Goal: Task Accomplishment & Management: Complete application form

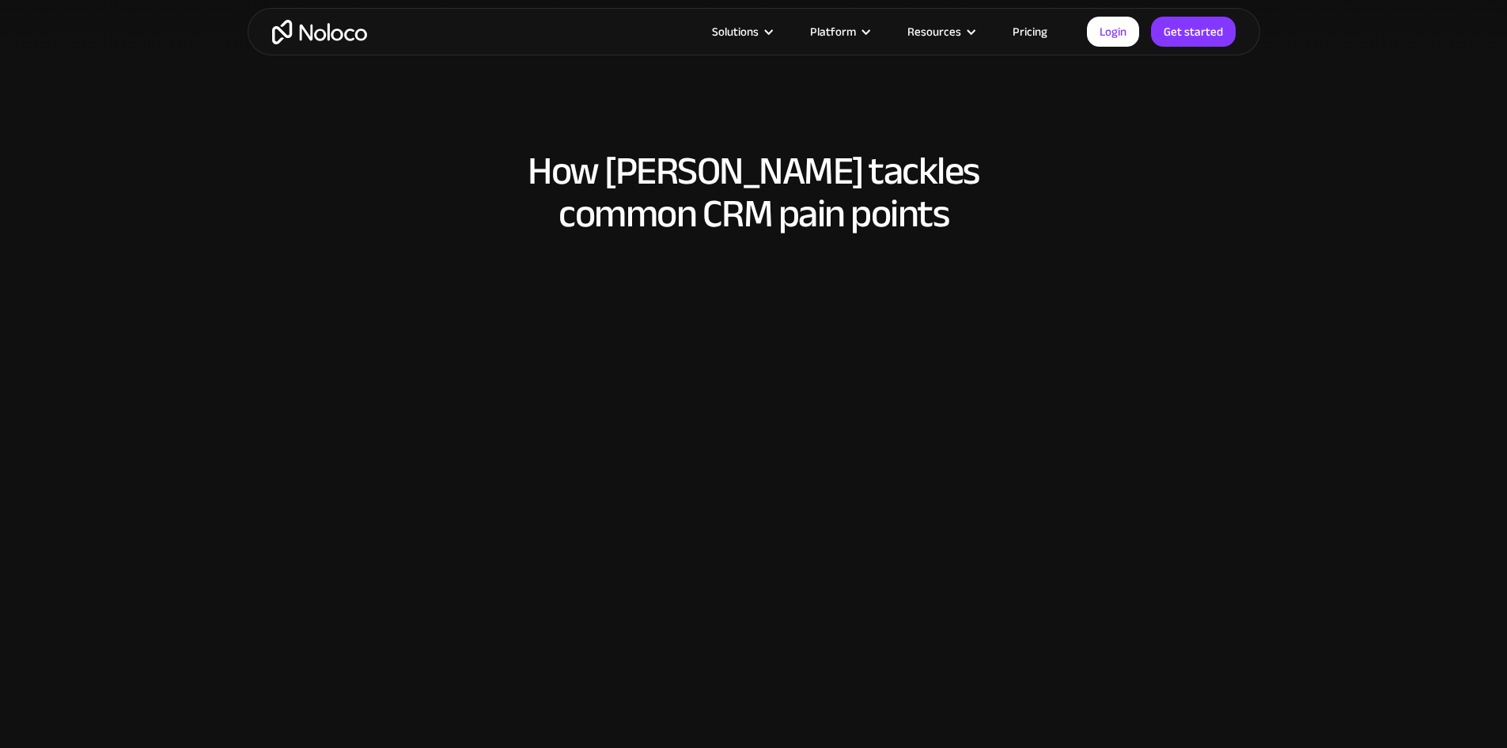
scroll to position [1028, 0]
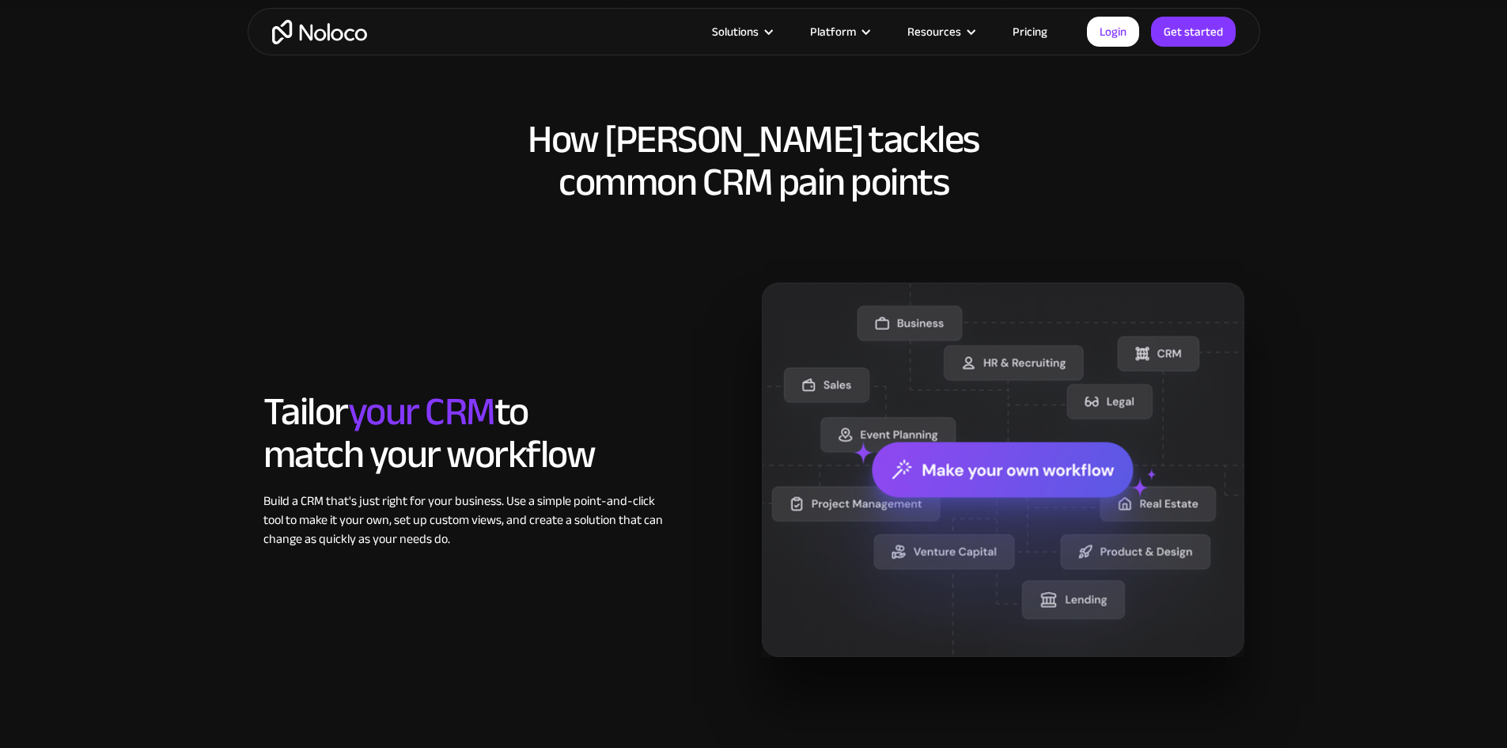
click at [1288, 211] on section "How Noloco tackles common CRM pain points Tailor your CRM to match your workflo…" at bounding box center [753, 402] width 1507 height 759
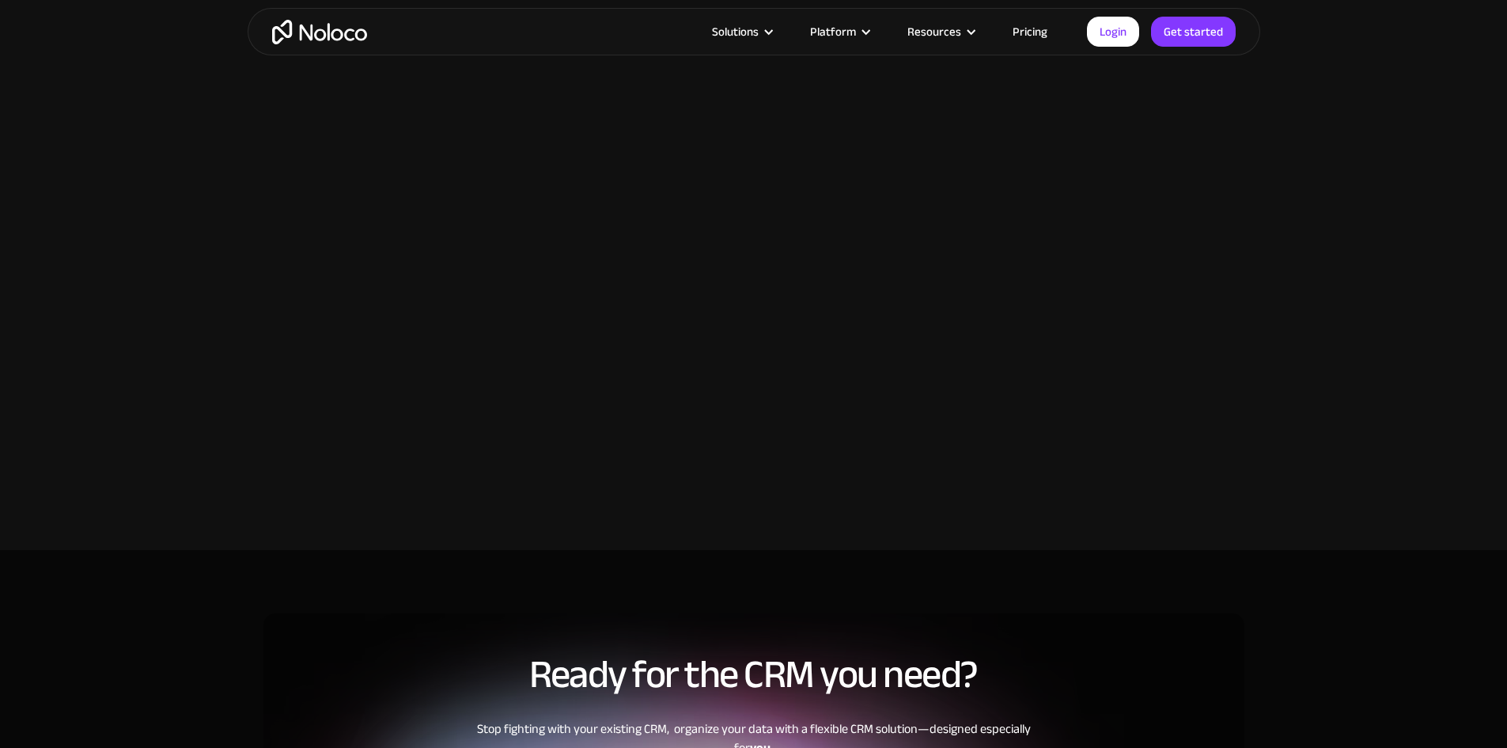
scroll to position [2452, 0]
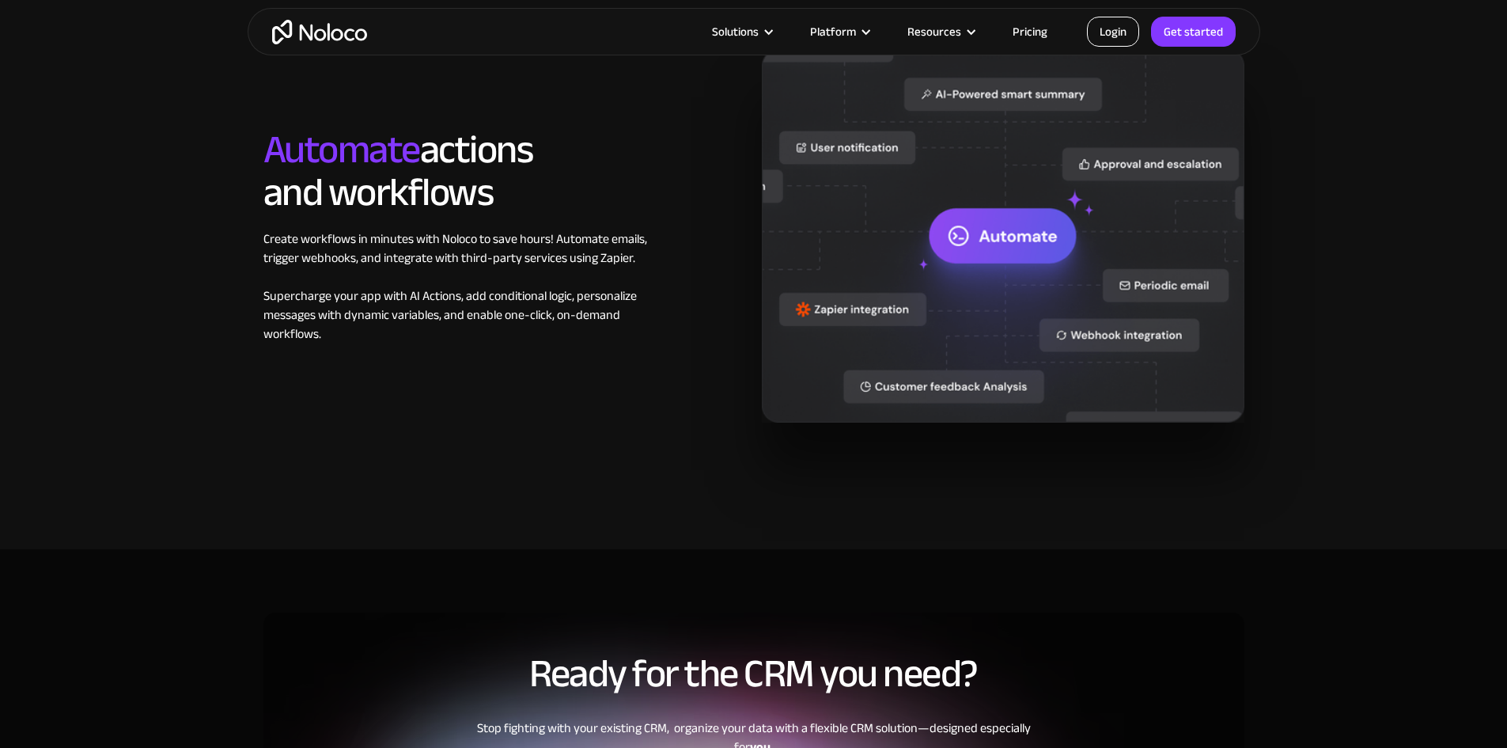
click at [1119, 44] on link "Login" at bounding box center [1113, 32] width 52 height 30
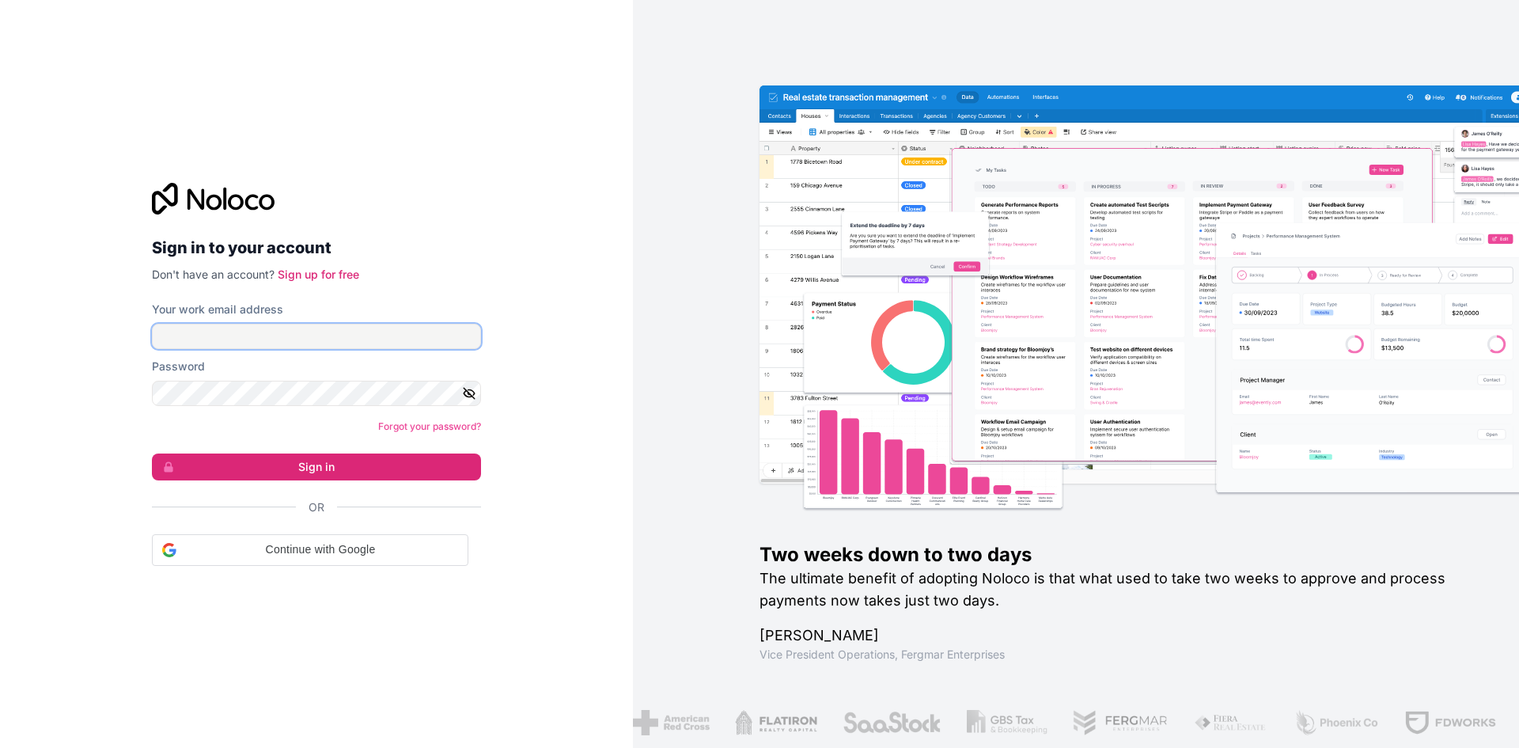
click at [370, 324] on input "Your work email address" at bounding box center [316, 336] width 329 height 25
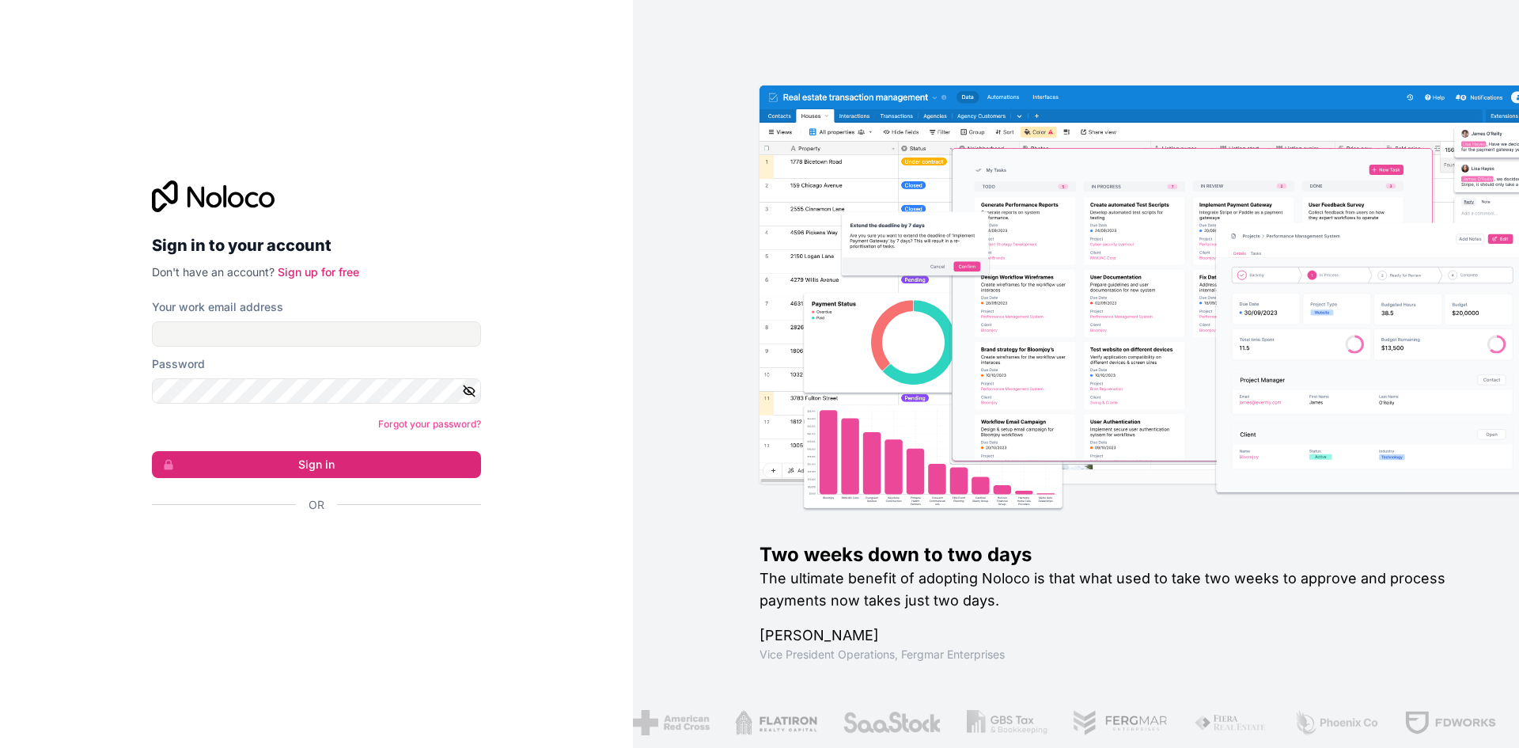
drag, startPoint x: 702, startPoint y: 408, endPoint x: 649, endPoint y: 418, distance: 53.1
click at [700, 408] on div "Two weeks down to two days The ultimate benefit of adopting Noloco is that what…" at bounding box center [1076, 374] width 886 height 748
click at [312, 264] on p "Don't have an account? Sign up for free" at bounding box center [316, 272] width 329 height 16
click at [312, 269] on link "Sign up for free" at bounding box center [318, 271] width 81 height 13
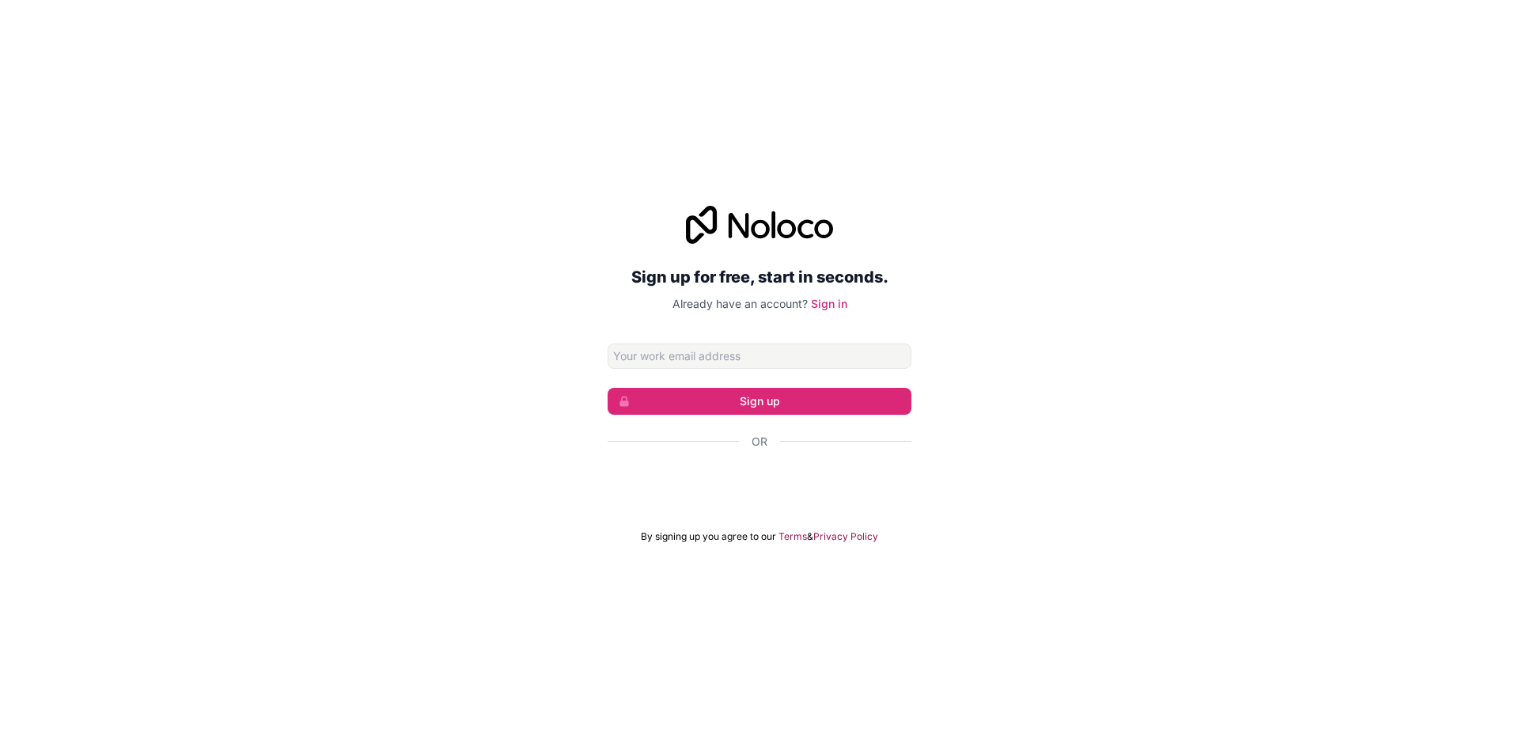
click at [743, 354] on input "Email address" at bounding box center [760, 355] width 304 height 25
click at [878, 359] on input "Email address" at bounding box center [760, 355] width 304 height 25
type input "marchant@mogmarketing.co.za"
click at [750, 394] on button "Sign up" at bounding box center [760, 401] width 304 height 27
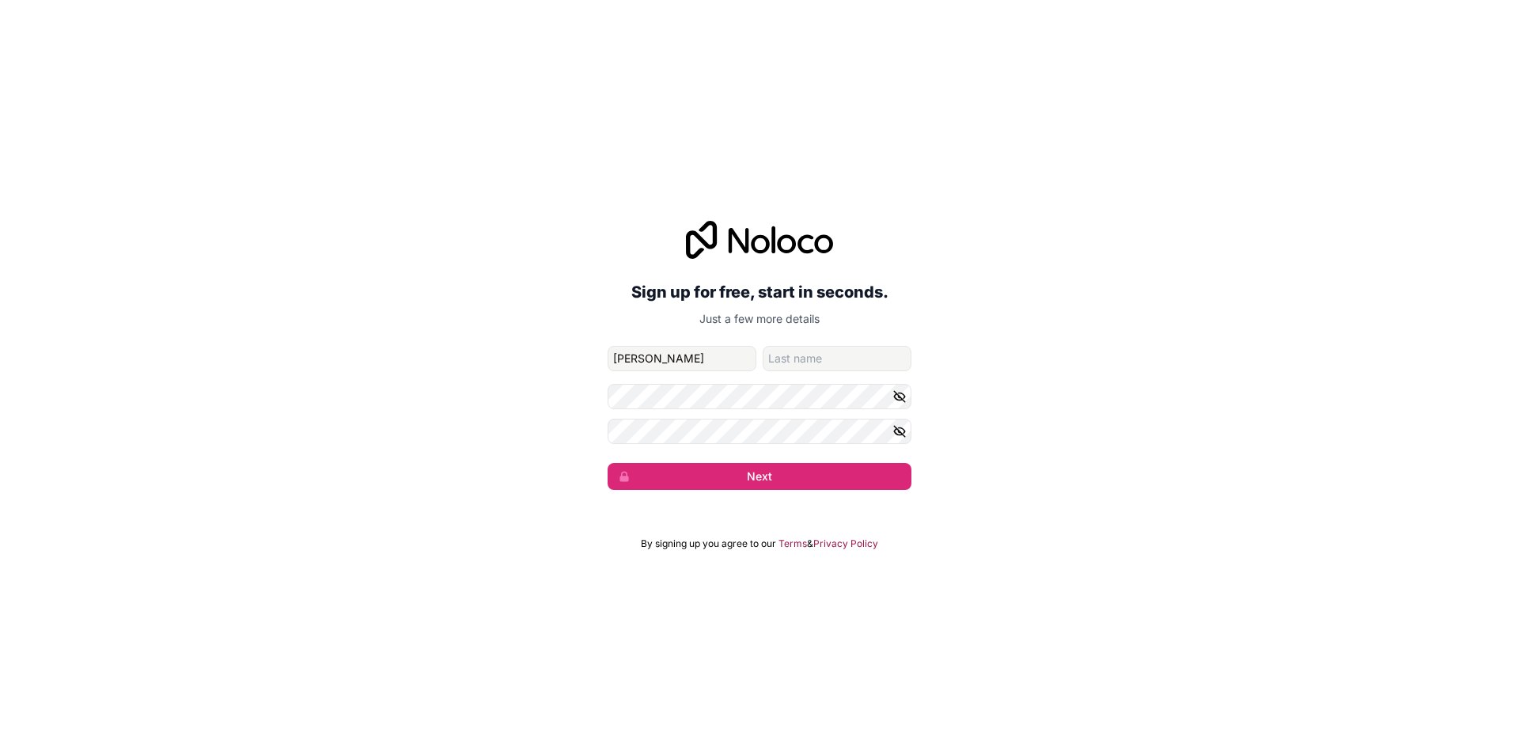
type input "Marchant"
type input "Mouton"
click at [790, 475] on button "Next" at bounding box center [760, 476] width 304 height 27
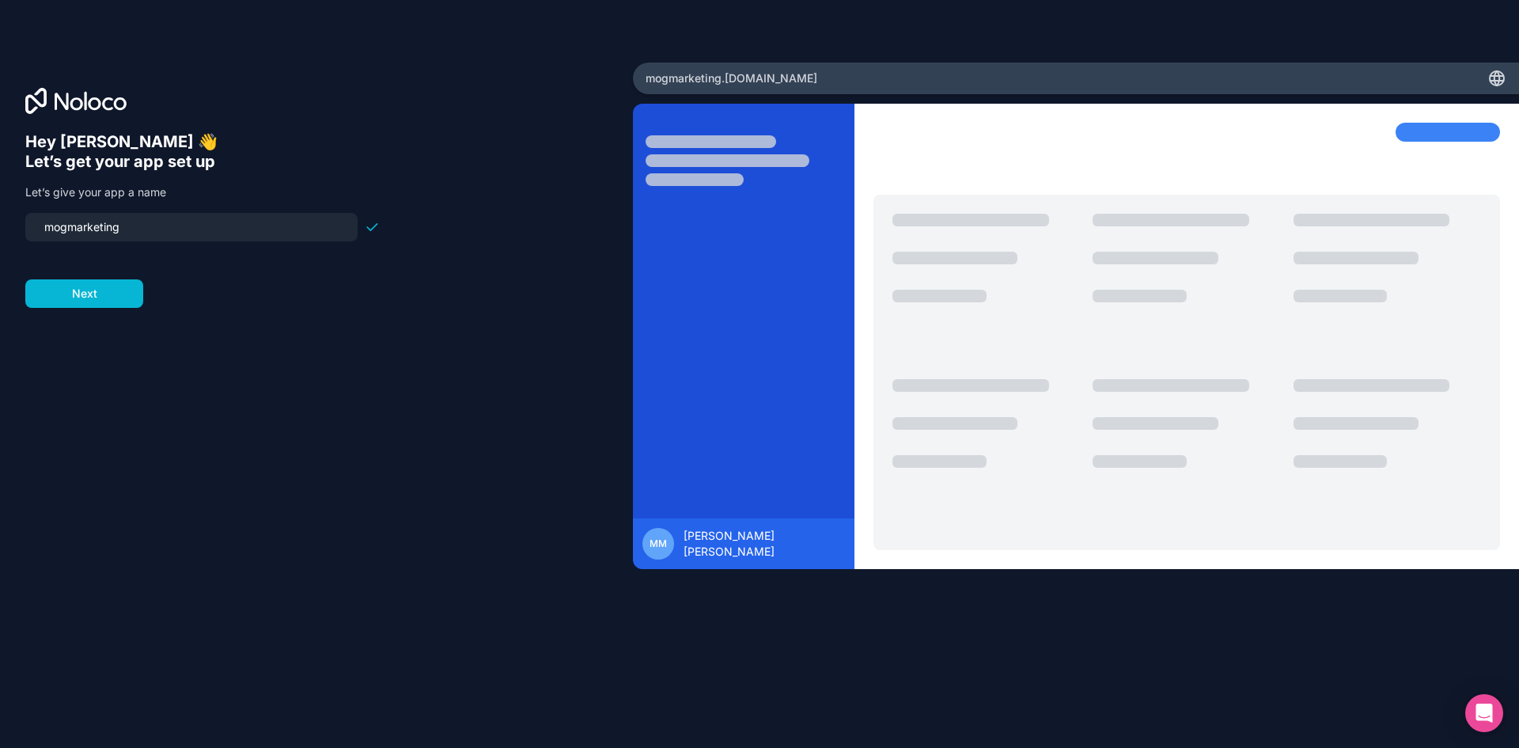
drag, startPoint x: 137, startPoint y: 226, endPoint x: 21, endPoint y: 229, distance: 115.5
click at [21, 229] on div "Hey Marchant 👋 Let’s get your app set up Let’s give your app a name mogmarketin…" at bounding box center [316, 373] width 633 height 623
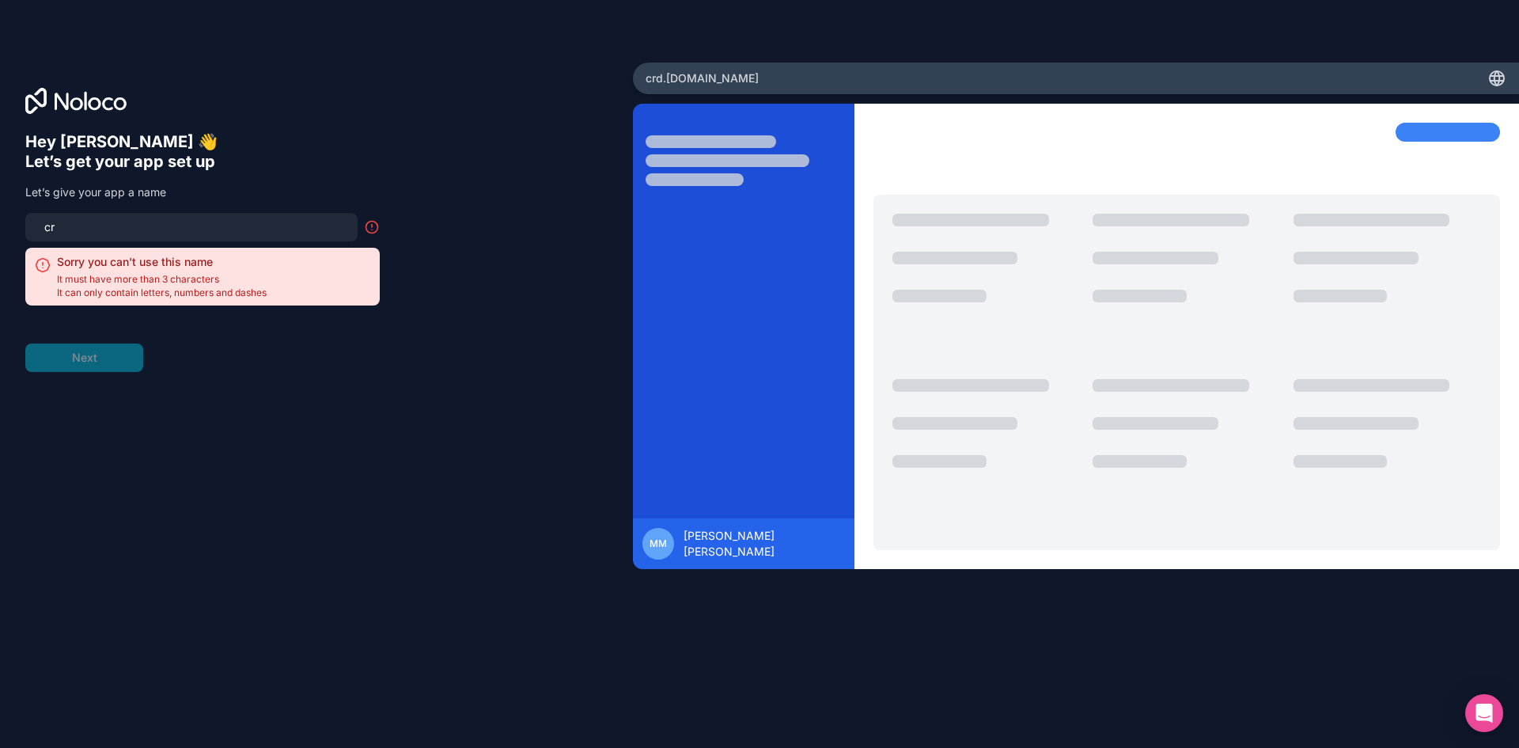
type input "c"
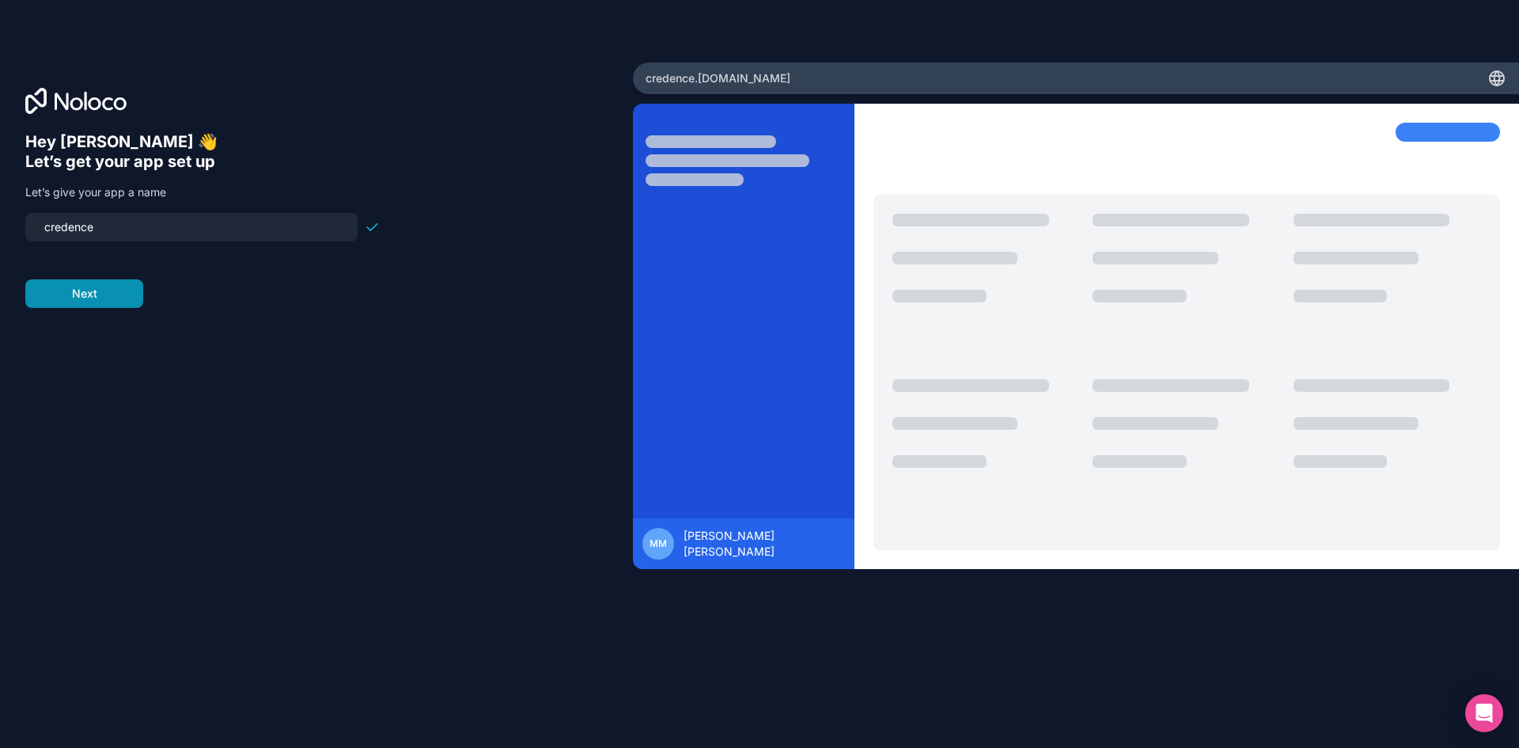
type input "credence"
click at [109, 307] on button "Next" at bounding box center [84, 293] width 118 height 28
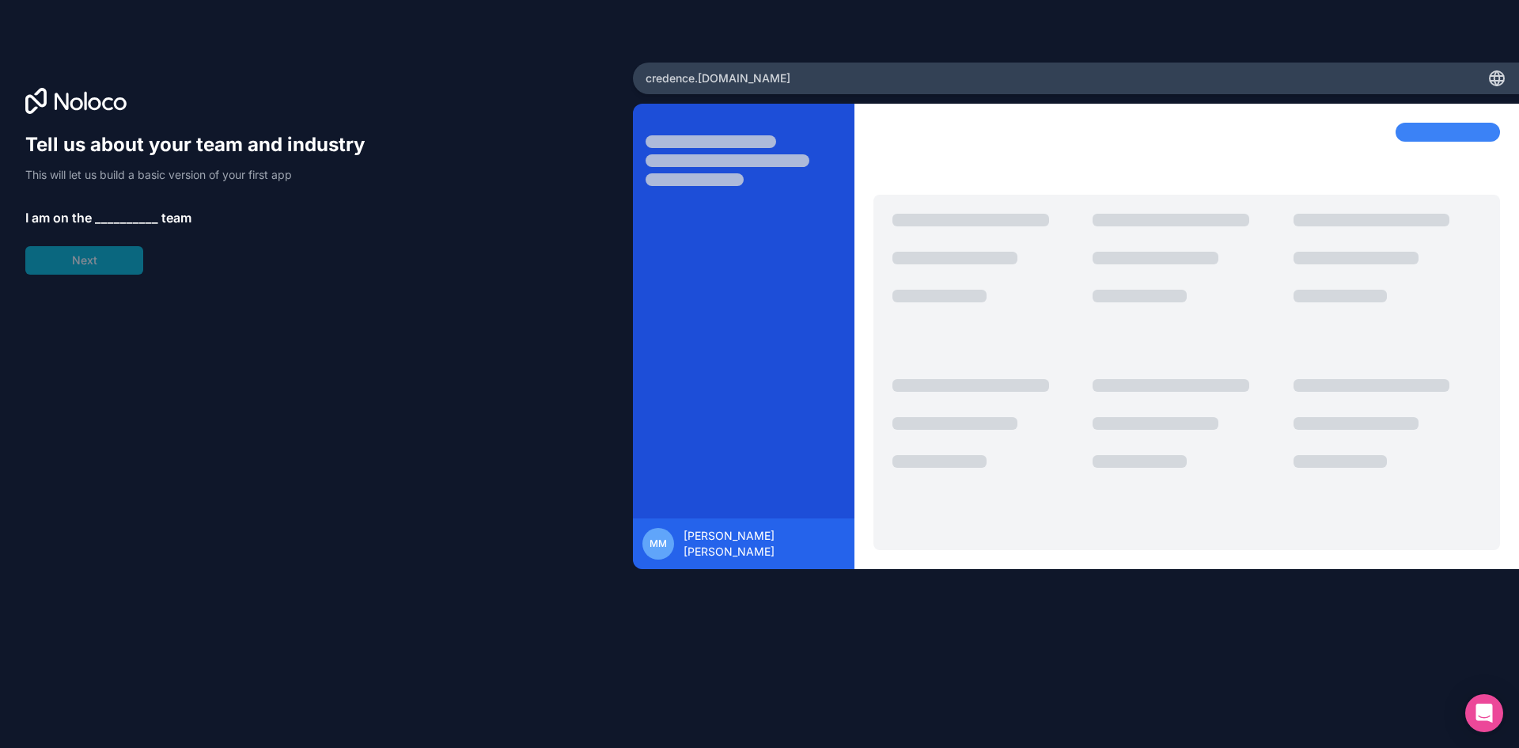
click at [121, 218] on span "__________" at bounding box center [126, 217] width 63 height 19
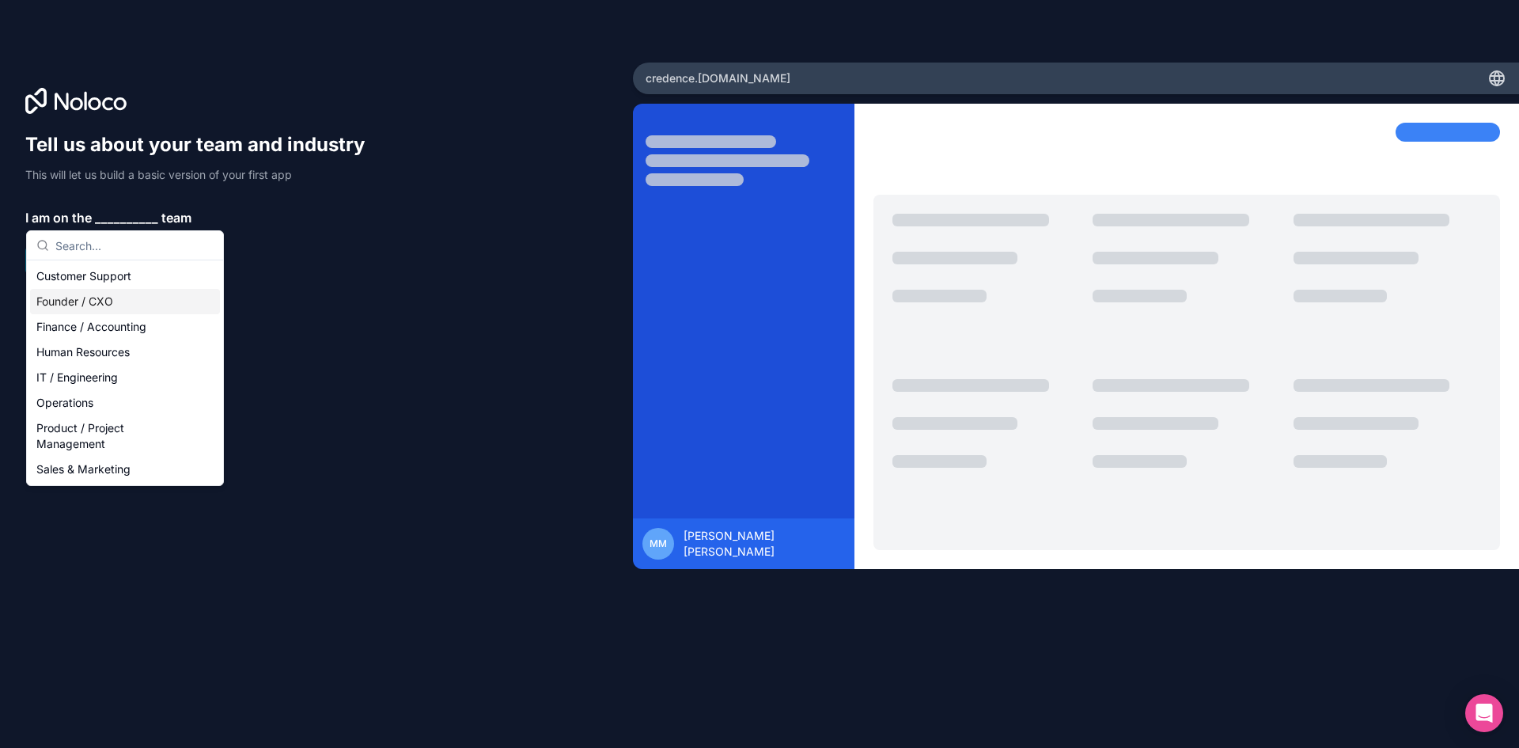
click at [131, 305] on div "Founder / CXO" at bounding box center [125, 301] width 190 height 25
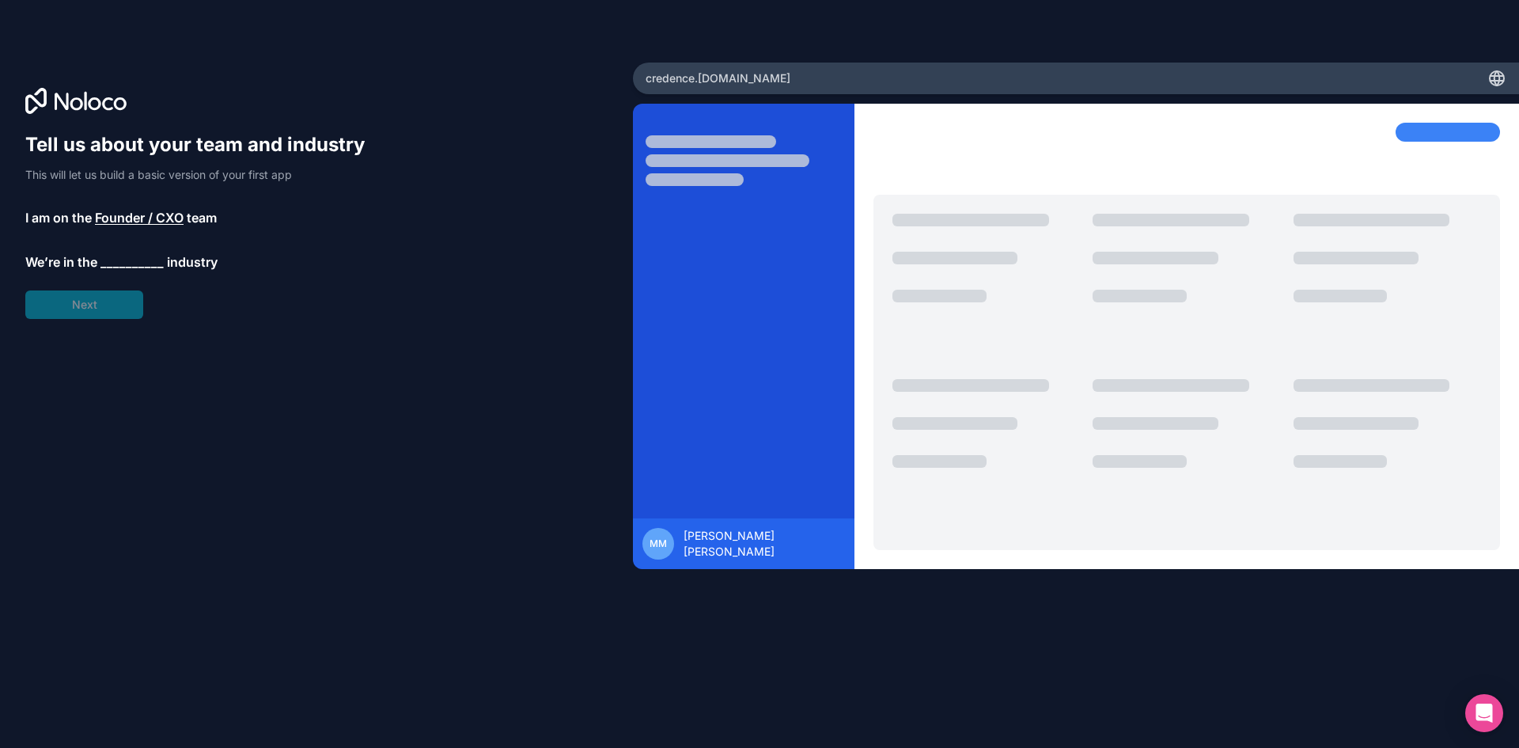
click at [127, 259] on span "__________" at bounding box center [131, 261] width 63 height 19
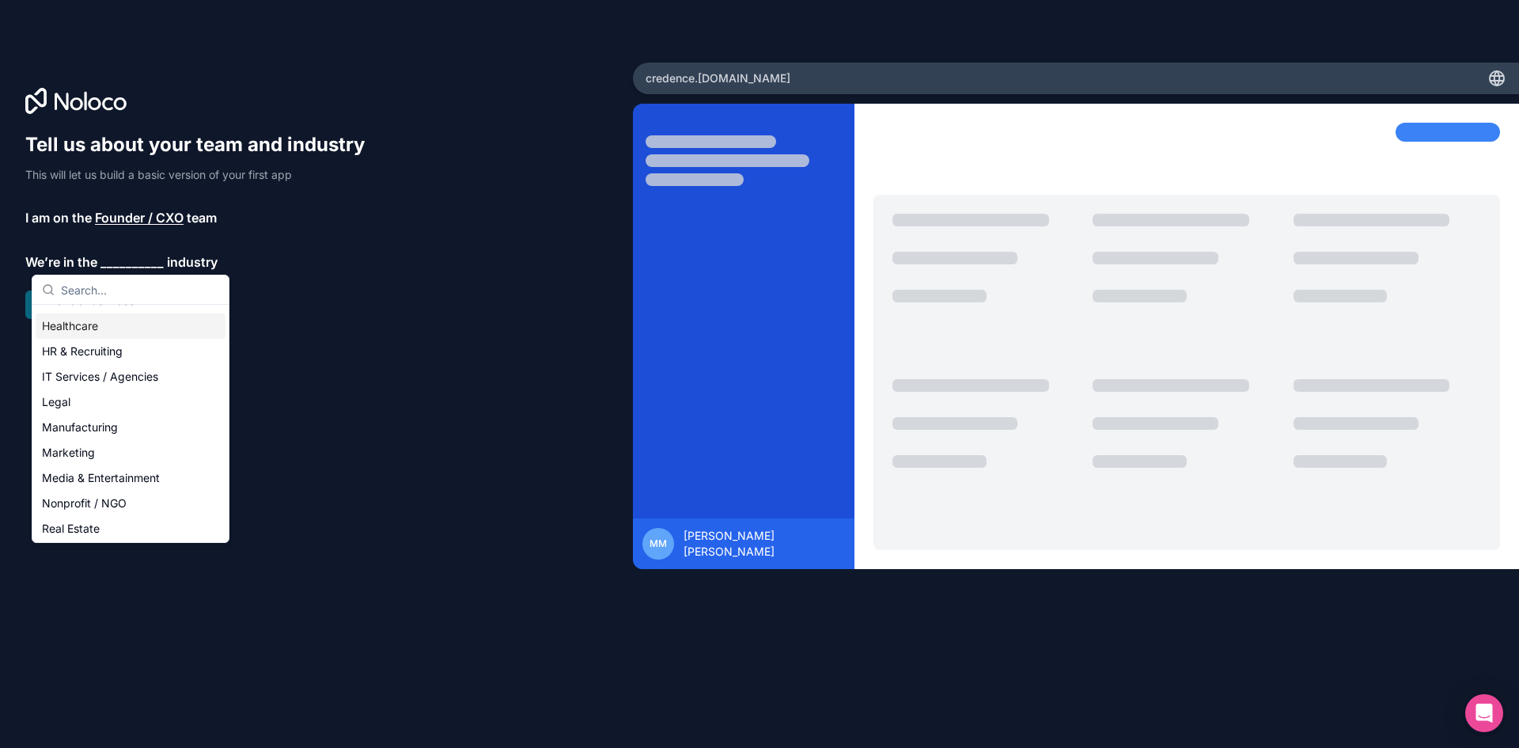
scroll to position [158, 0]
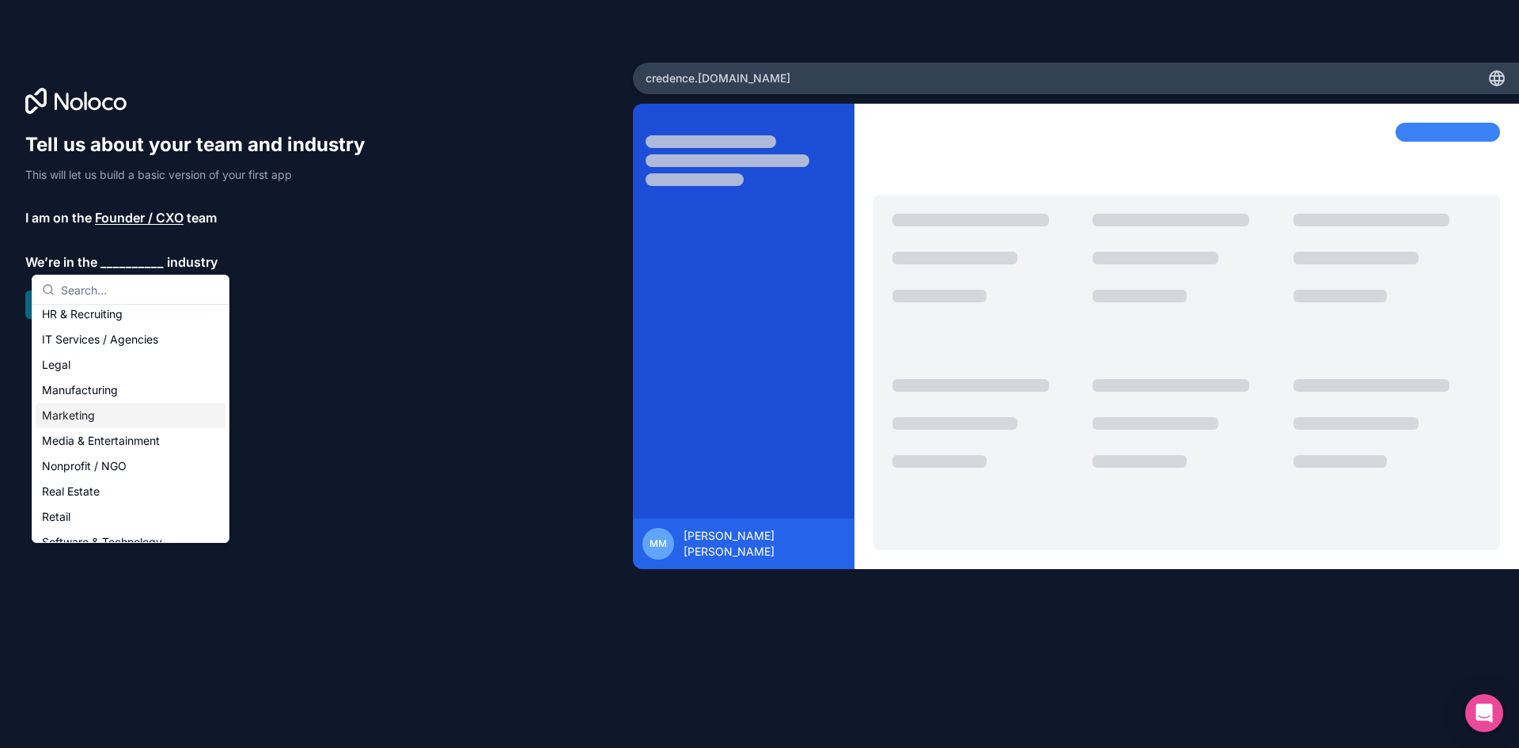
click at [124, 411] on div "Marketing" at bounding box center [131, 415] width 190 height 25
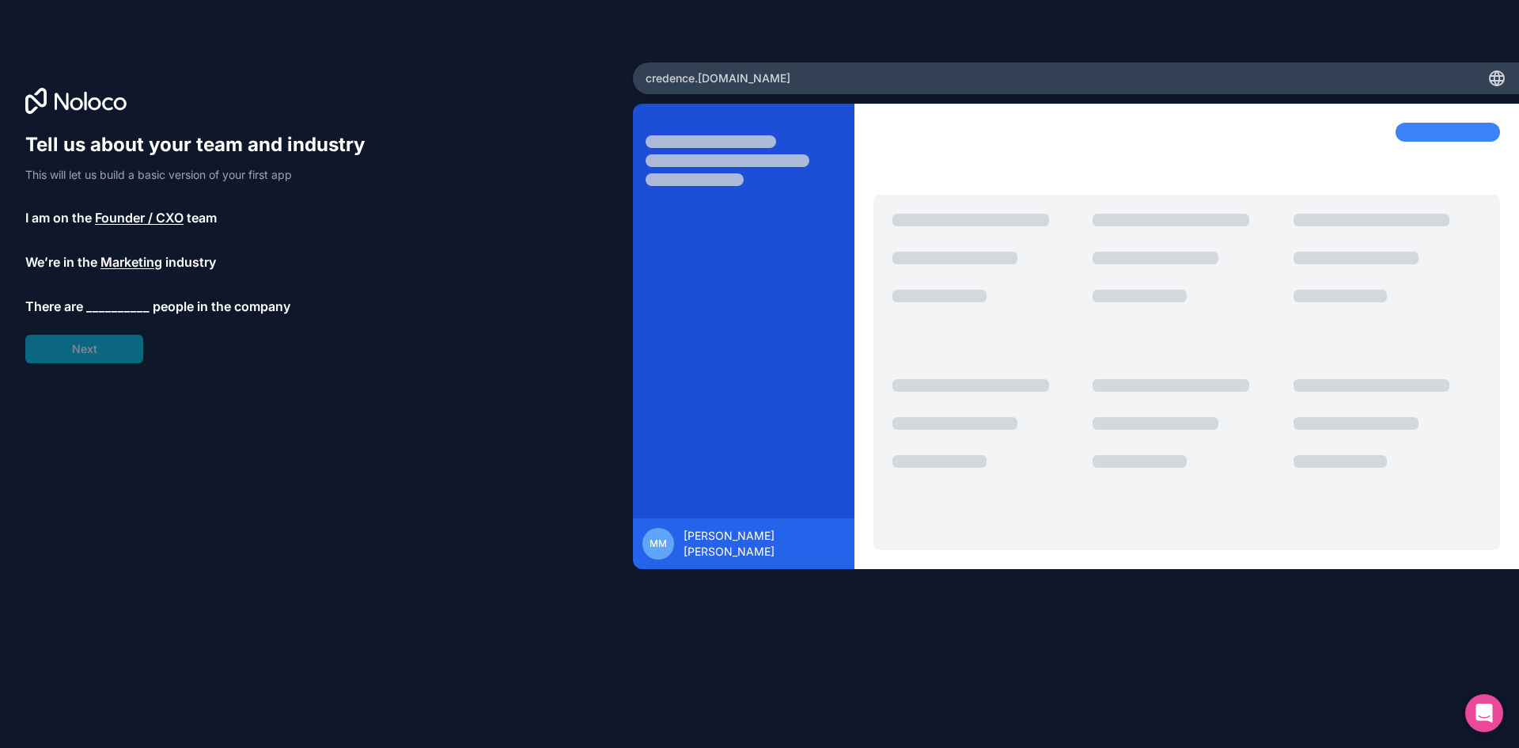
click at [112, 310] on span "__________" at bounding box center [117, 306] width 63 height 19
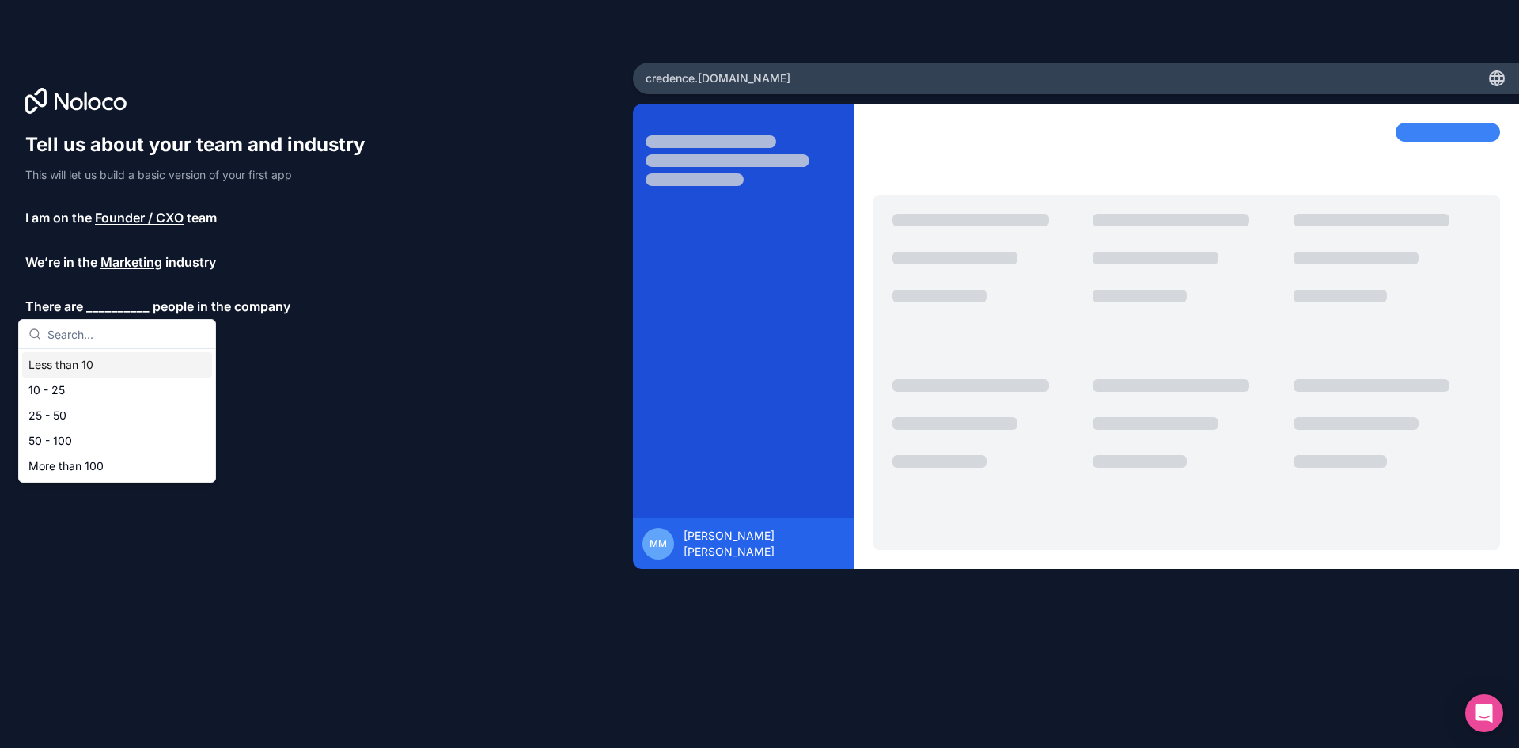
click at [105, 371] on div "Less than 10" at bounding box center [117, 364] width 190 height 25
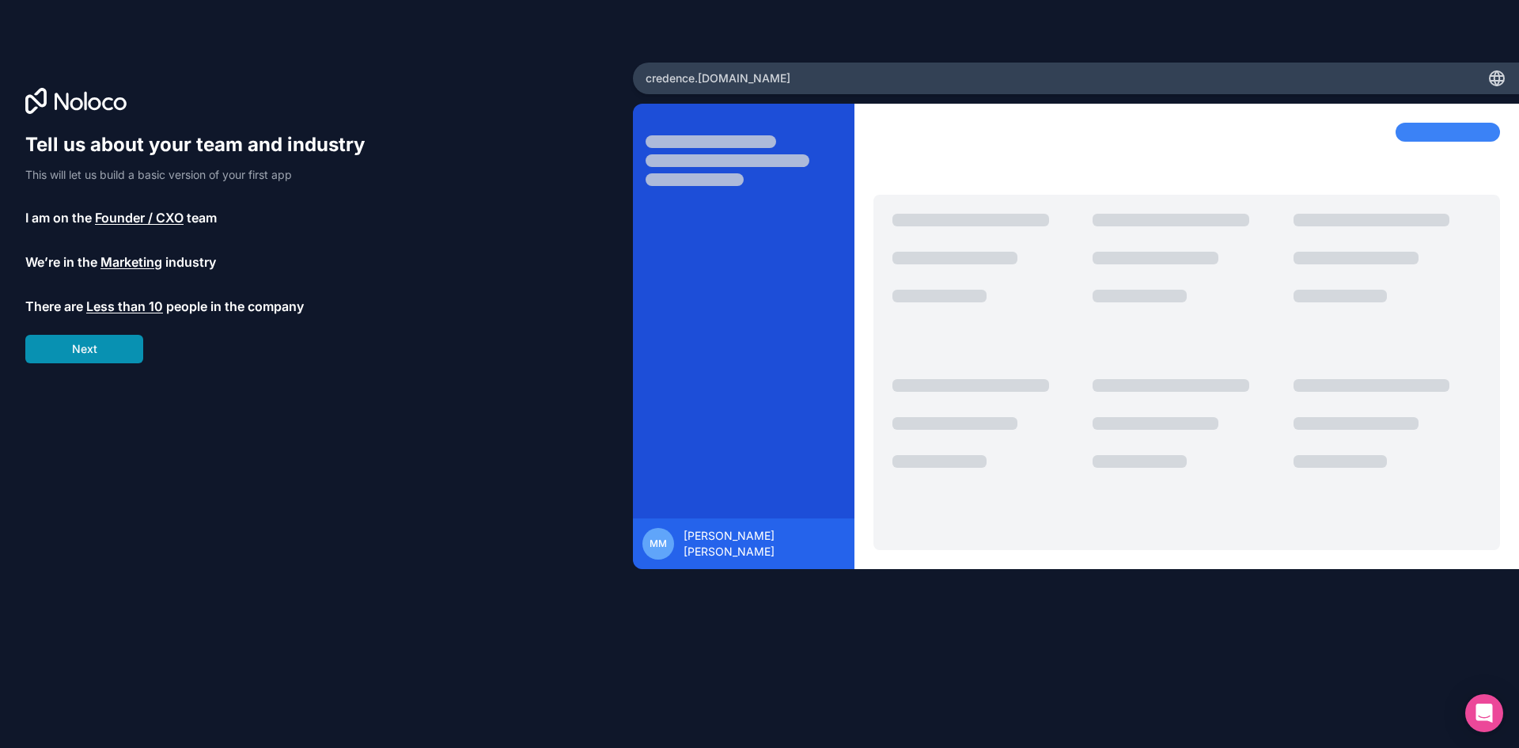
click at [111, 352] on button "Next" at bounding box center [84, 349] width 118 height 28
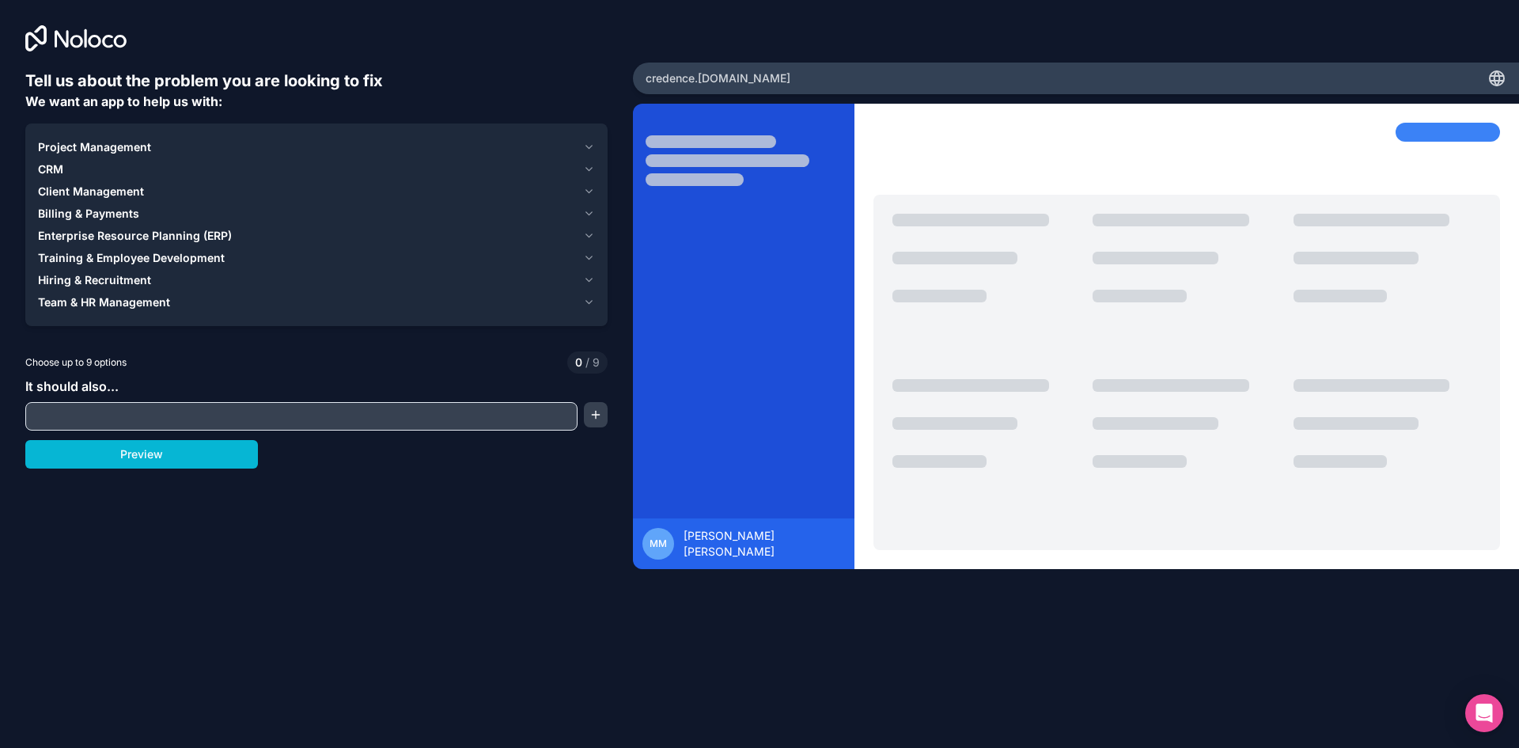
click at [89, 170] on div "CRM" at bounding box center [307, 169] width 539 height 16
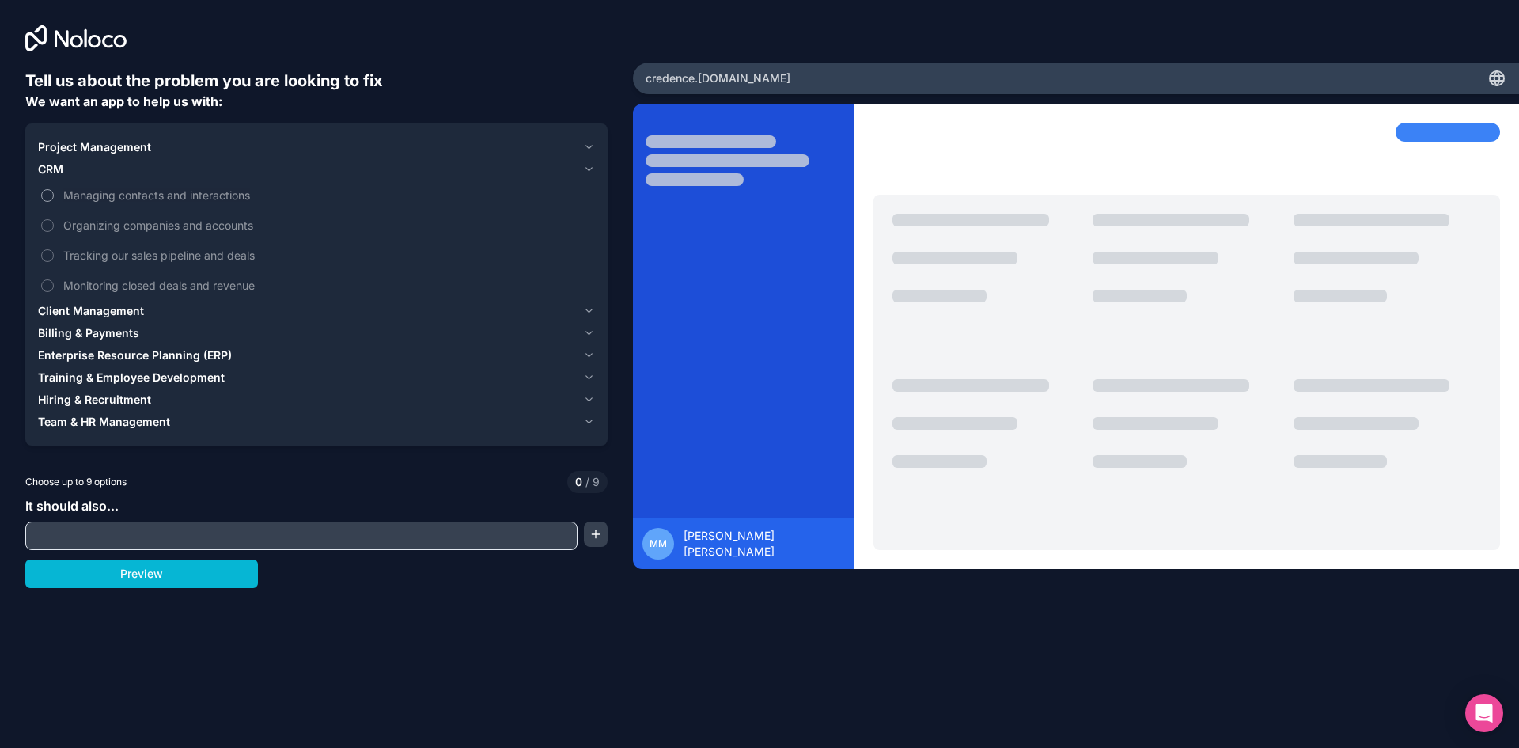
click at [49, 196] on button "Managing contacts and interactions" at bounding box center [47, 195] width 13 height 13
click at [51, 222] on button "Organizing companies and accounts" at bounding box center [47, 225] width 13 height 13
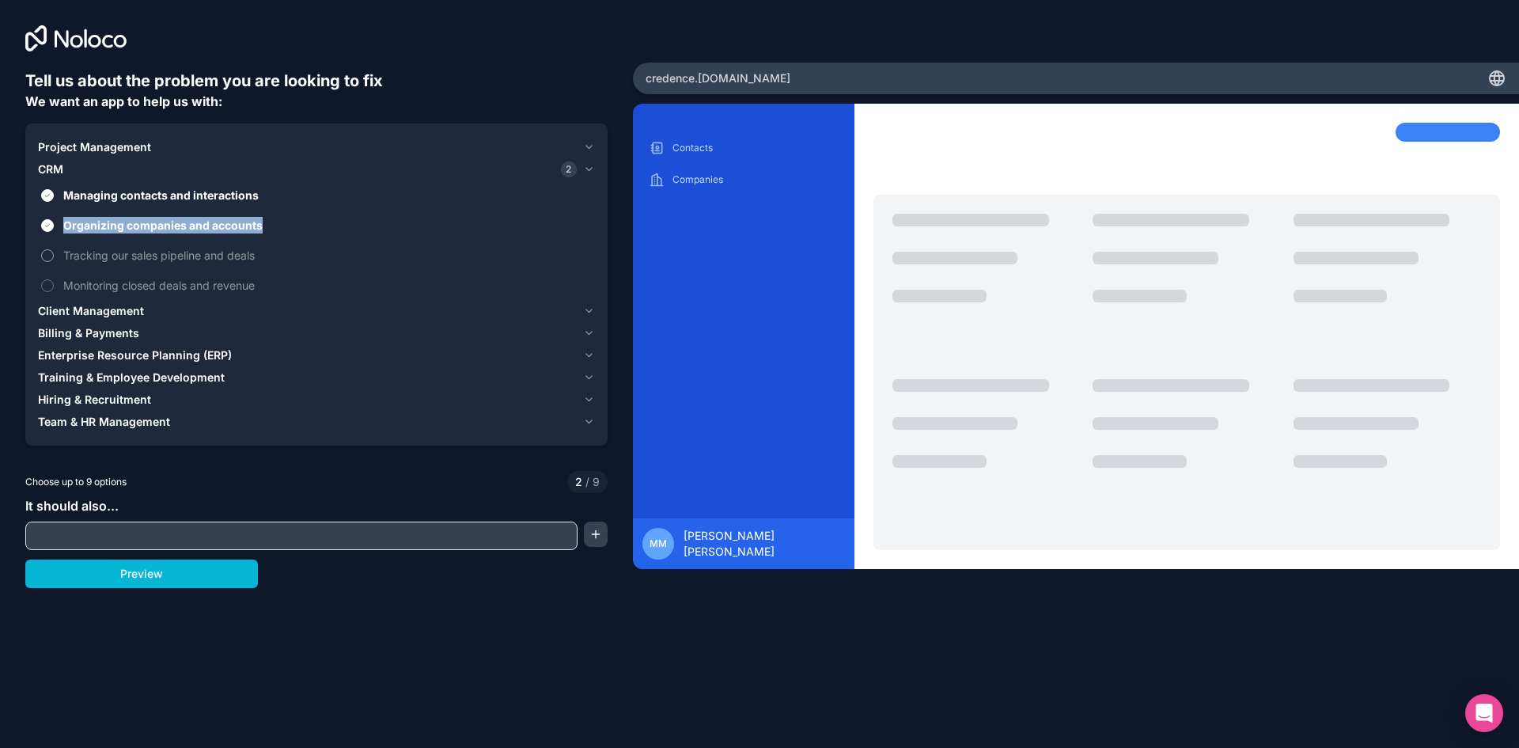
drag, startPoint x: 49, startPoint y: 239, endPoint x: 47, endPoint y: 252, distance: 13.5
click at [49, 243] on div "Managing contacts and interactions Organizing companies and accounts Tracking o…" at bounding box center [316, 239] width 557 height 119
click at [47, 263] on label "Tracking our sales pipeline and deals" at bounding box center [316, 254] width 557 height 29
click at [47, 262] on button "Tracking our sales pipeline and deals" at bounding box center [47, 255] width 13 height 13
click at [47, 286] on button "Monitoring closed deals and revenue" at bounding box center [47, 285] width 13 height 13
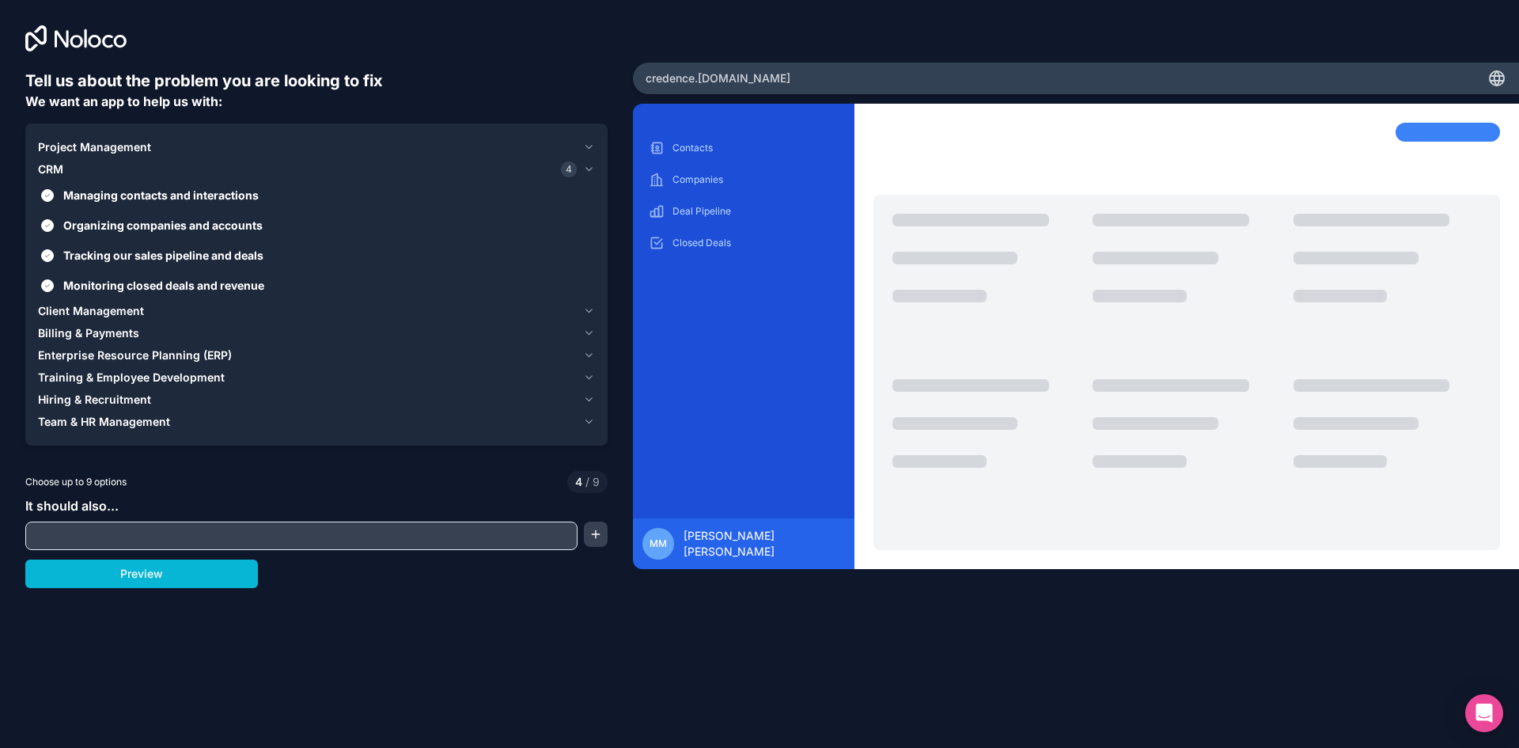
click at [61, 309] on span "Client Management" at bounding box center [91, 311] width 106 height 16
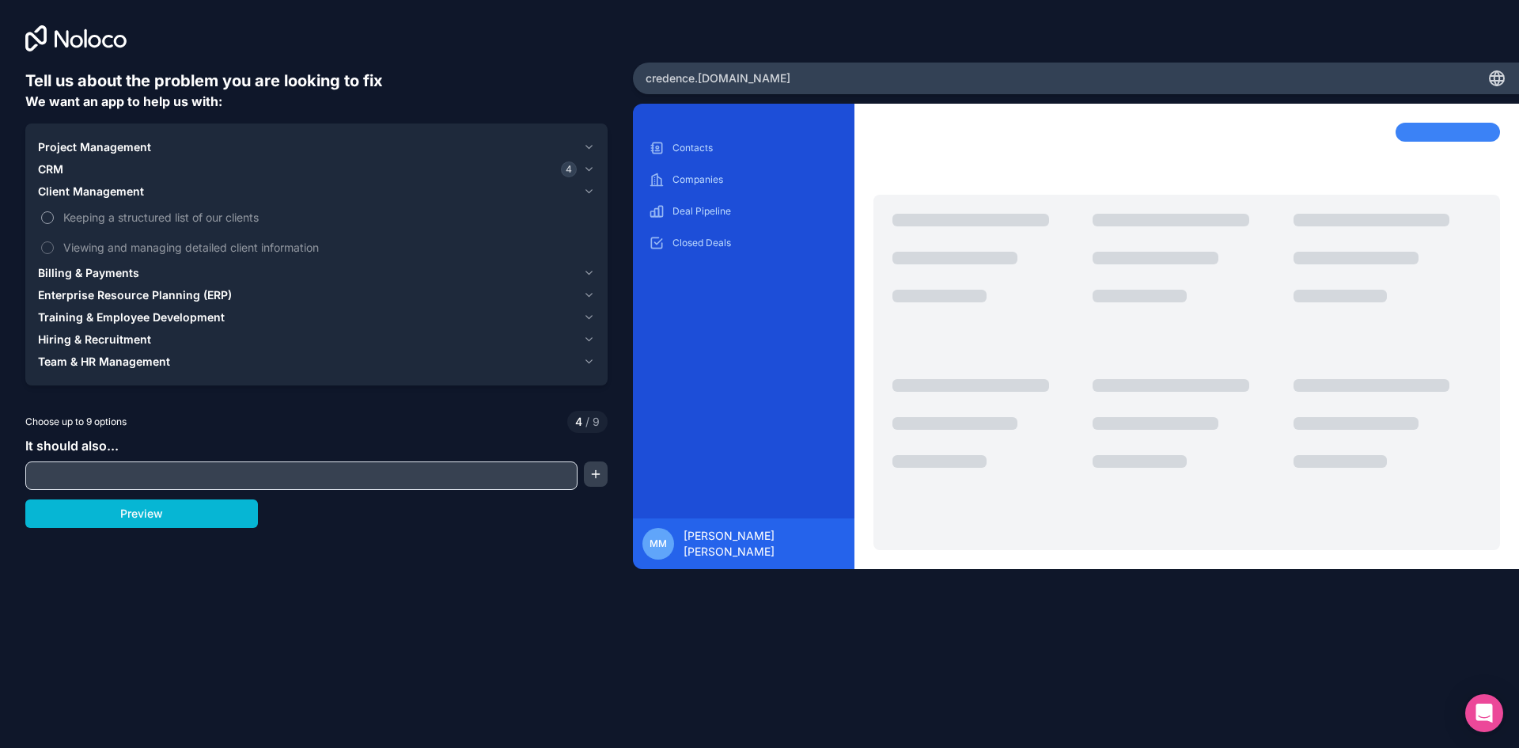
drag, startPoint x: 46, startPoint y: 220, endPoint x: 46, endPoint y: 243, distance: 22.9
click at [46, 222] on button "Keeping a structured list of our clients" at bounding box center [47, 217] width 13 height 13
click at [46, 243] on button "Viewing and managing detailed client information" at bounding box center [47, 247] width 13 height 13
click at [59, 174] on span "CRM" at bounding box center [50, 169] width 25 height 16
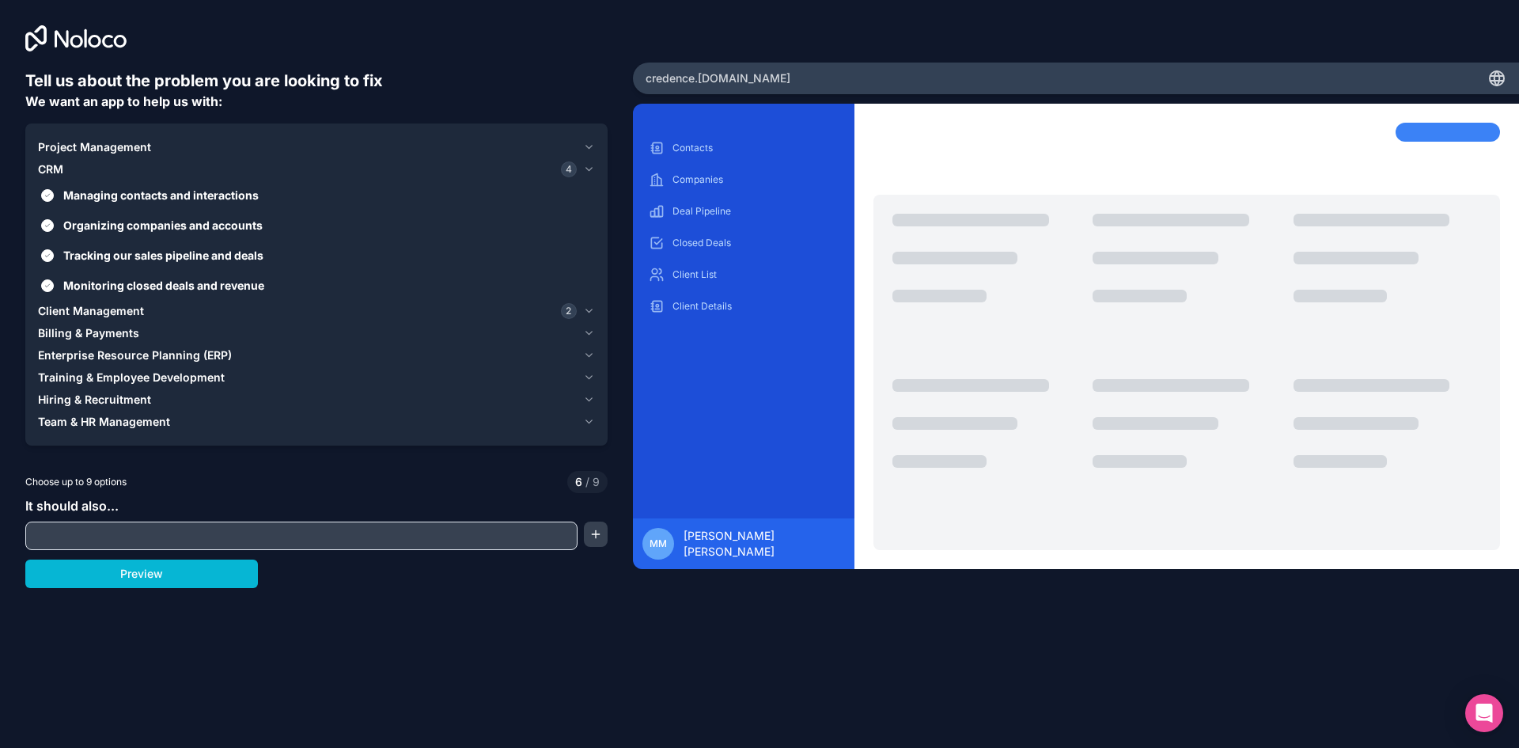
click at [75, 147] on span "Project Management" at bounding box center [94, 147] width 113 height 16
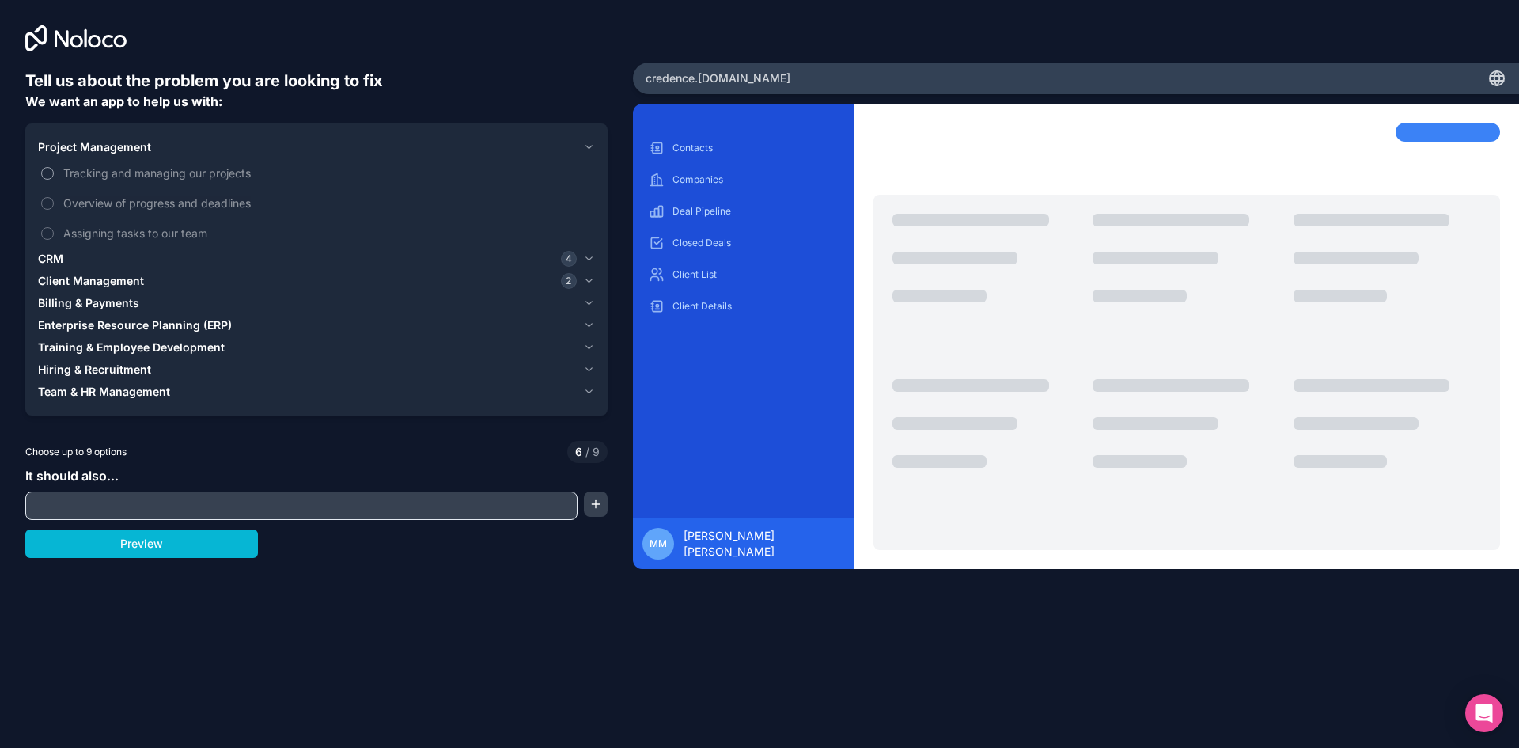
drag, startPoint x: 44, startPoint y: 172, endPoint x: 45, endPoint y: 187, distance: 15.1
click at [44, 172] on button "Tracking and managing our projects" at bounding box center [47, 173] width 13 height 13
drag, startPoint x: 47, startPoint y: 197, endPoint x: 54, endPoint y: 214, distance: 17.8
click at [47, 198] on button "Overview of progress and deadlines" at bounding box center [47, 203] width 13 height 13
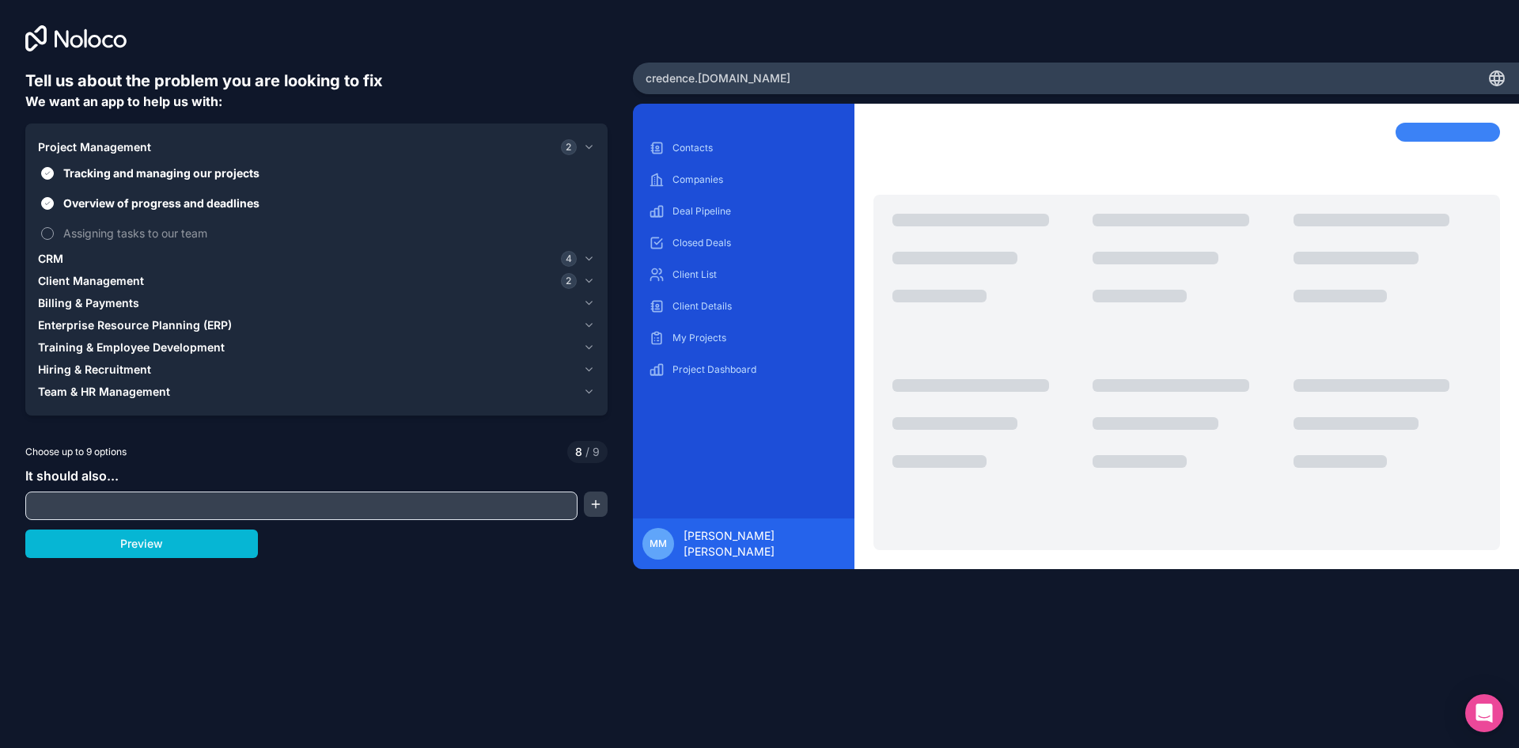
click at [57, 233] on label "Assigning tasks to our team" at bounding box center [316, 232] width 557 height 29
click at [54, 233] on button "Assigning tasks to our team" at bounding box center [47, 233] width 13 height 13
click at [97, 305] on span "Billing & Payments" at bounding box center [88, 303] width 101 height 16
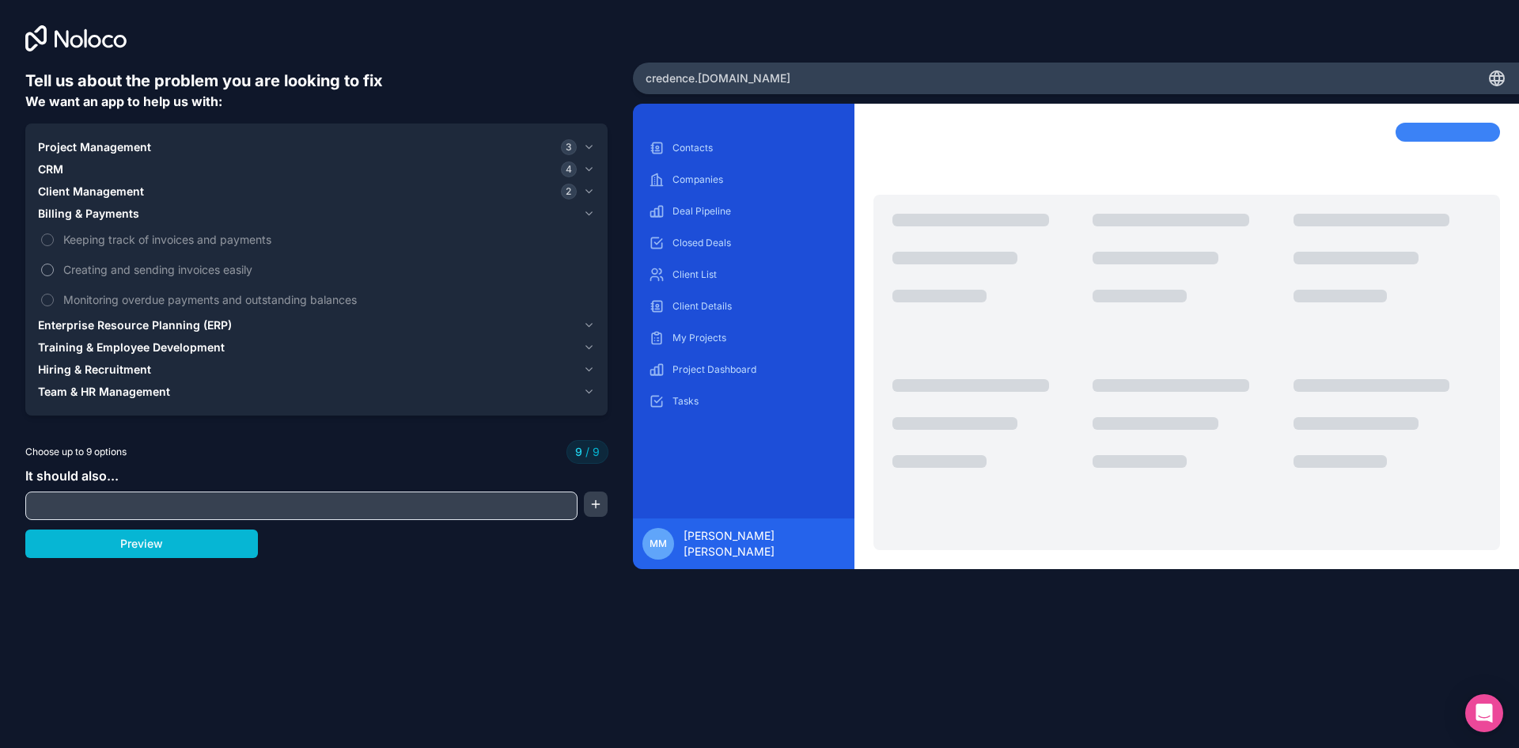
click at [50, 263] on label "Creating and sending invoices easily" at bounding box center [316, 269] width 557 height 29
click at [49, 248] on label "Keeping track of invoices and payments" at bounding box center [316, 239] width 557 height 29
click at [55, 240] on label "Keeping track of invoices and payments" at bounding box center [316, 239] width 557 height 29
click at [58, 266] on label "Creating and sending invoices easily" at bounding box center [316, 269] width 557 height 29
click at [416, 502] on input "text" at bounding box center [301, 505] width 544 height 22
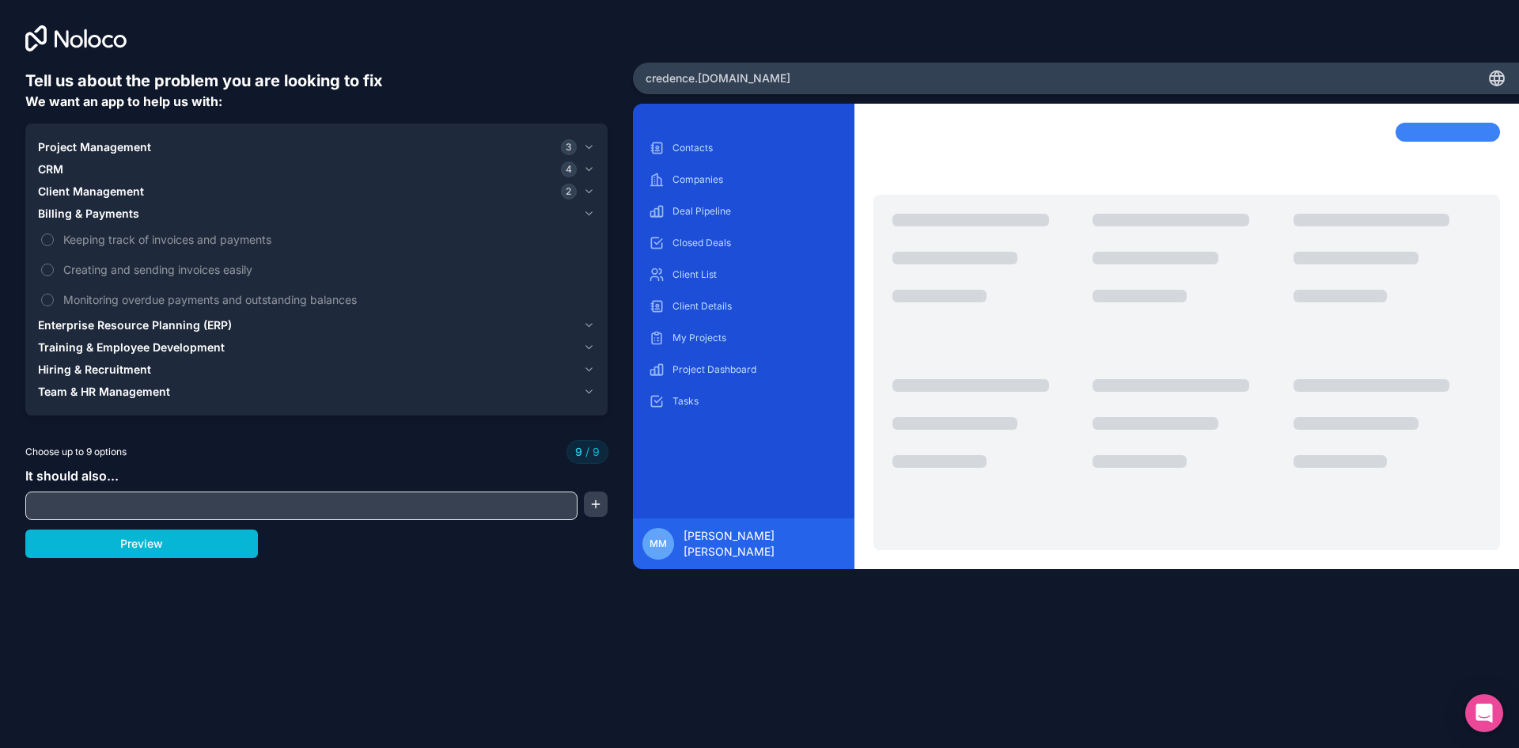
click at [68, 139] on span "Project Management" at bounding box center [94, 147] width 113 height 16
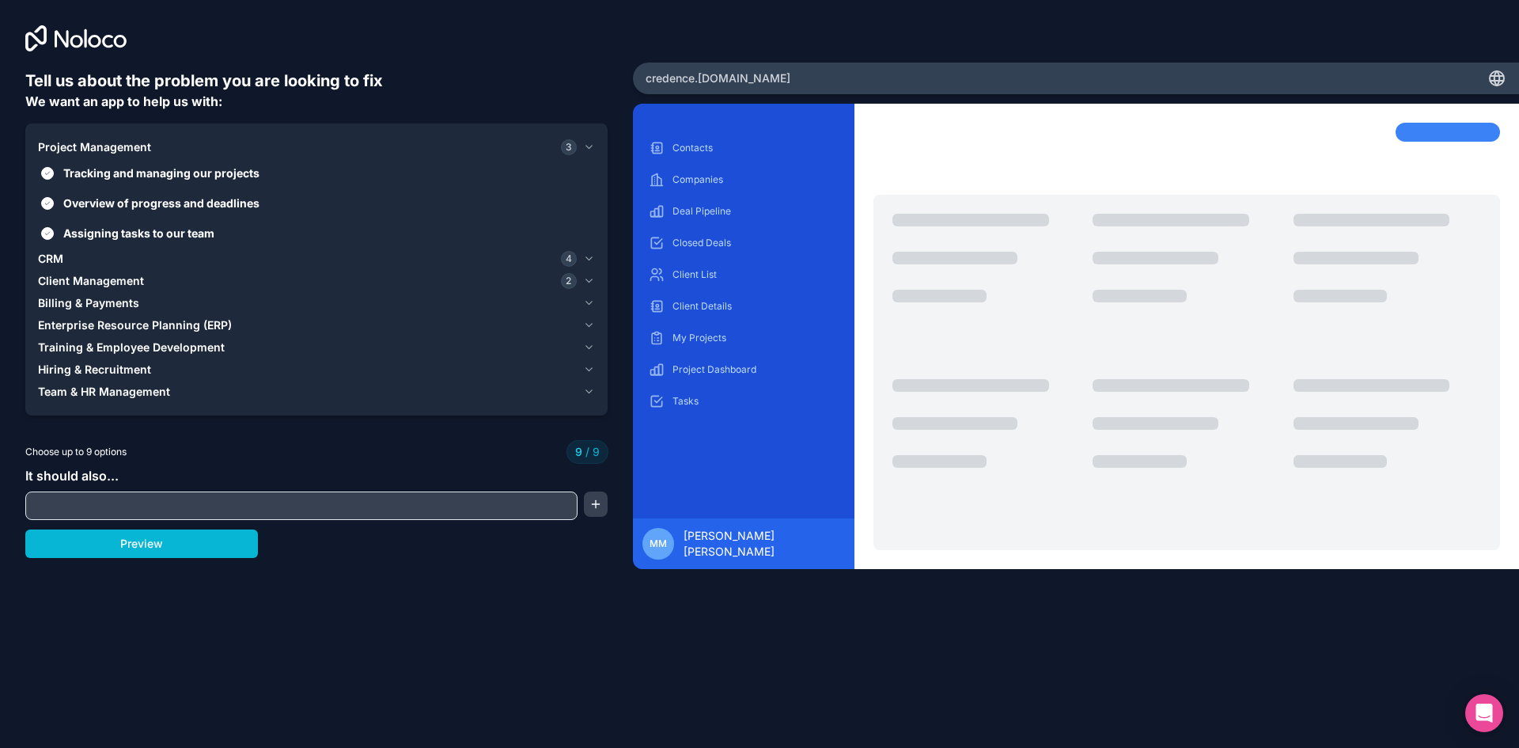
click at [53, 256] on span "CRM" at bounding box center [50, 259] width 25 height 16
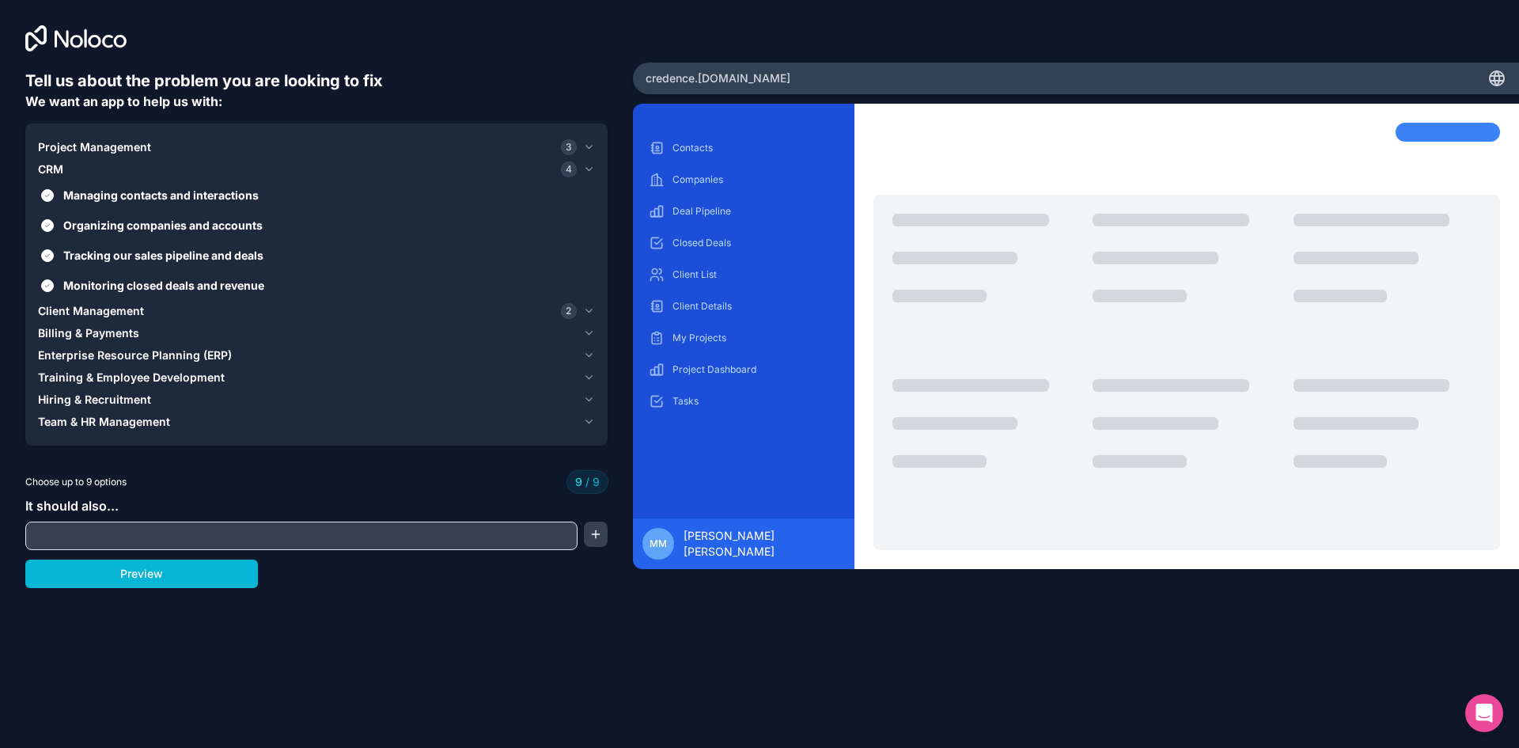
click at [65, 306] on span "Client Management" at bounding box center [91, 311] width 106 height 16
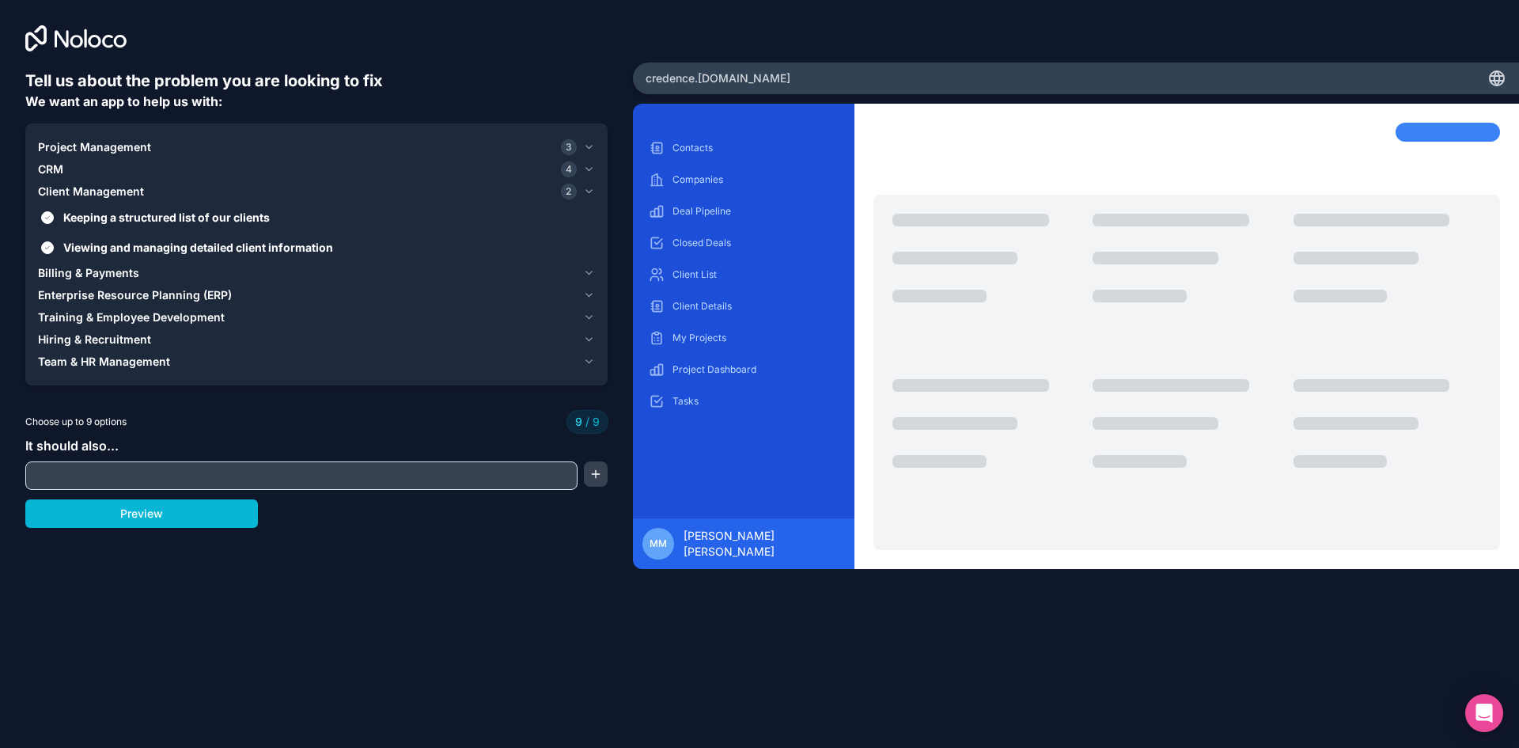
click at [81, 336] on span "Hiring & Recruitment" at bounding box center [94, 339] width 113 height 16
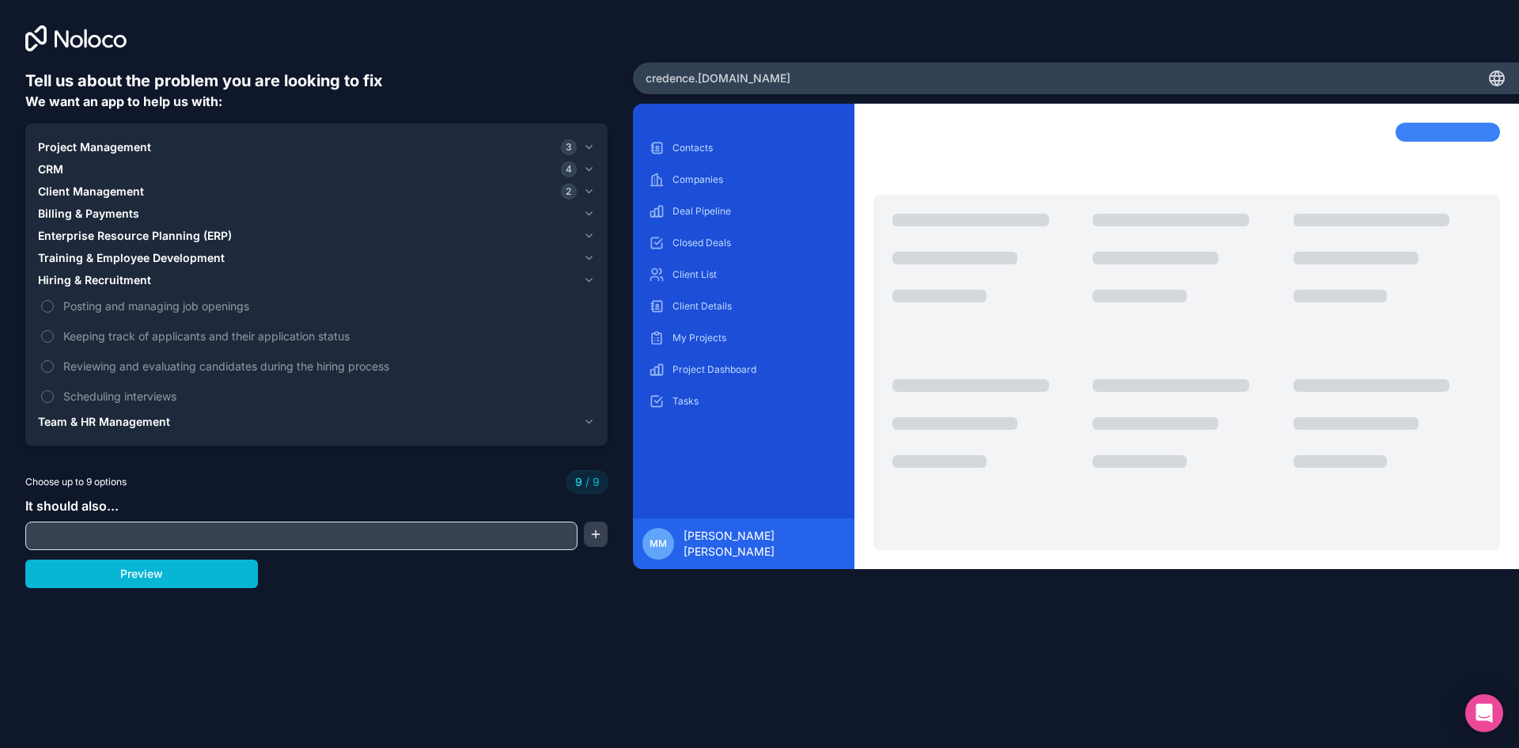
click at [105, 422] on span "Team & HR Management" at bounding box center [104, 422] width 132 height 16
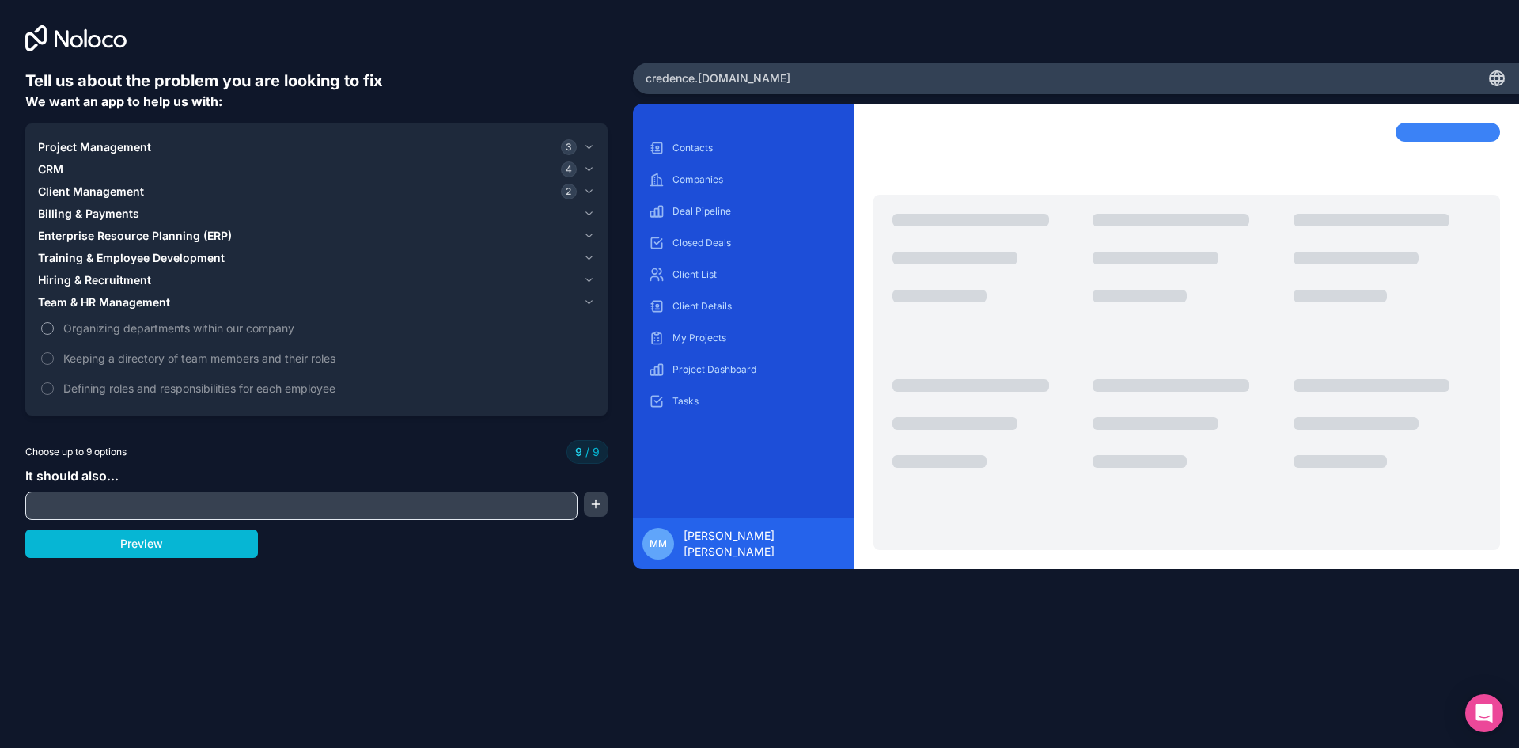
click at [93, 322] on span "Organizing departments within our company" at bounding box center [327, 328] width 528 height 17
click at [83, 334] on span "Organizing departments within our company" at bounding box center [327, 328] width 528 height 17
click at [178, 218] on div "Billing & Payments" at bounding box center [307, 214] width 539 height 16
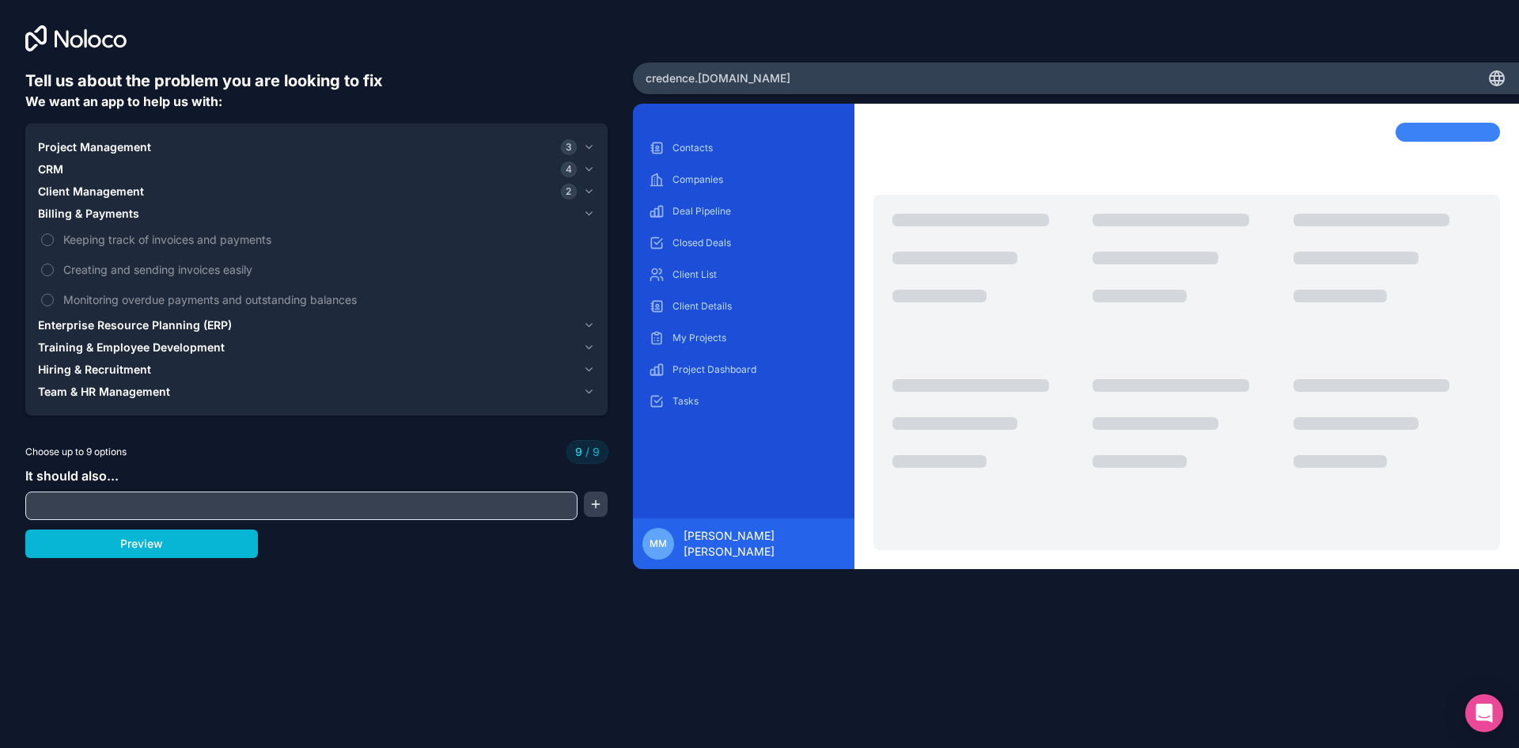
click at [142, 191] on span "Client Management" at bounding box center [91, 192] width 106 height 16
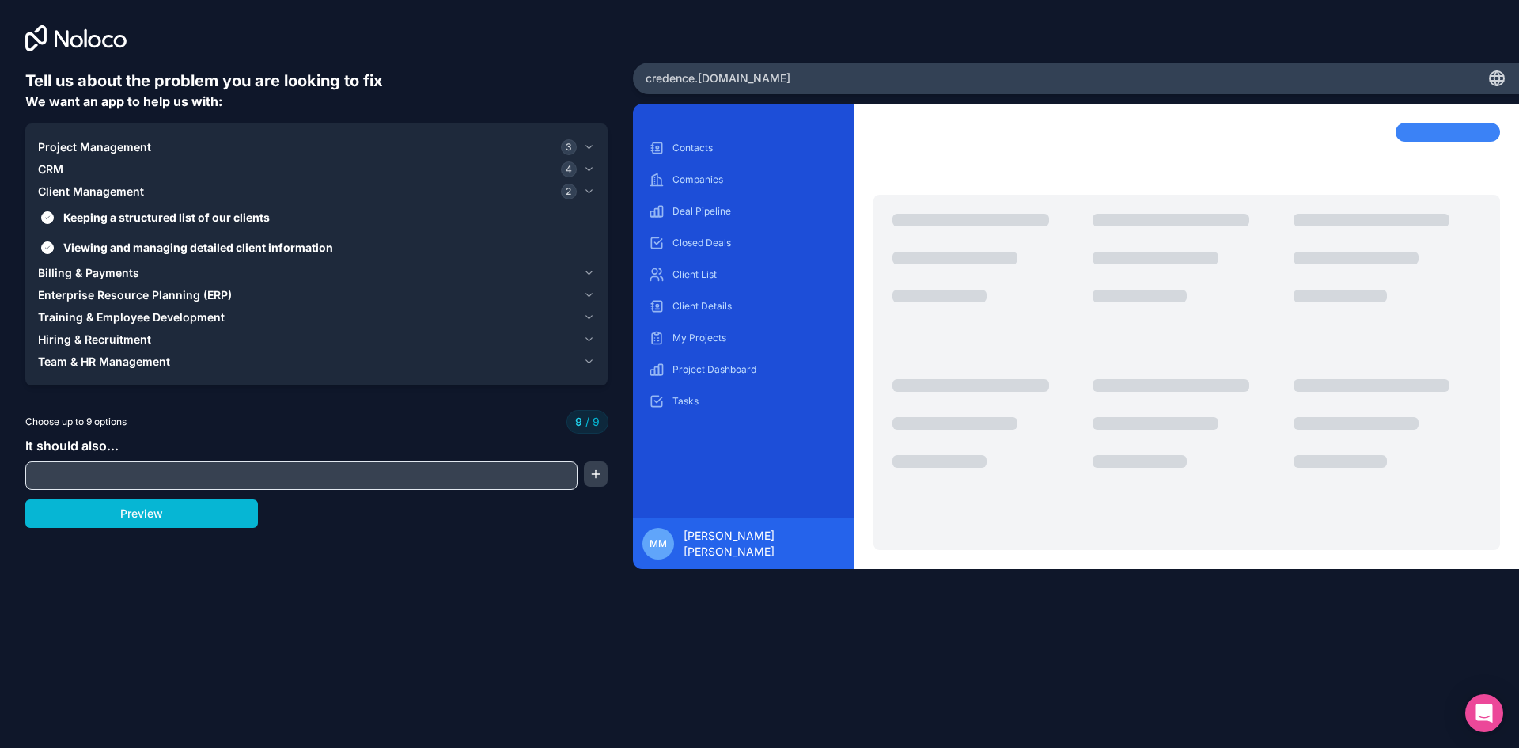
click at [203, 472] on input "text" at bounding box center [301, 475] width 544 height 22
type input "H"
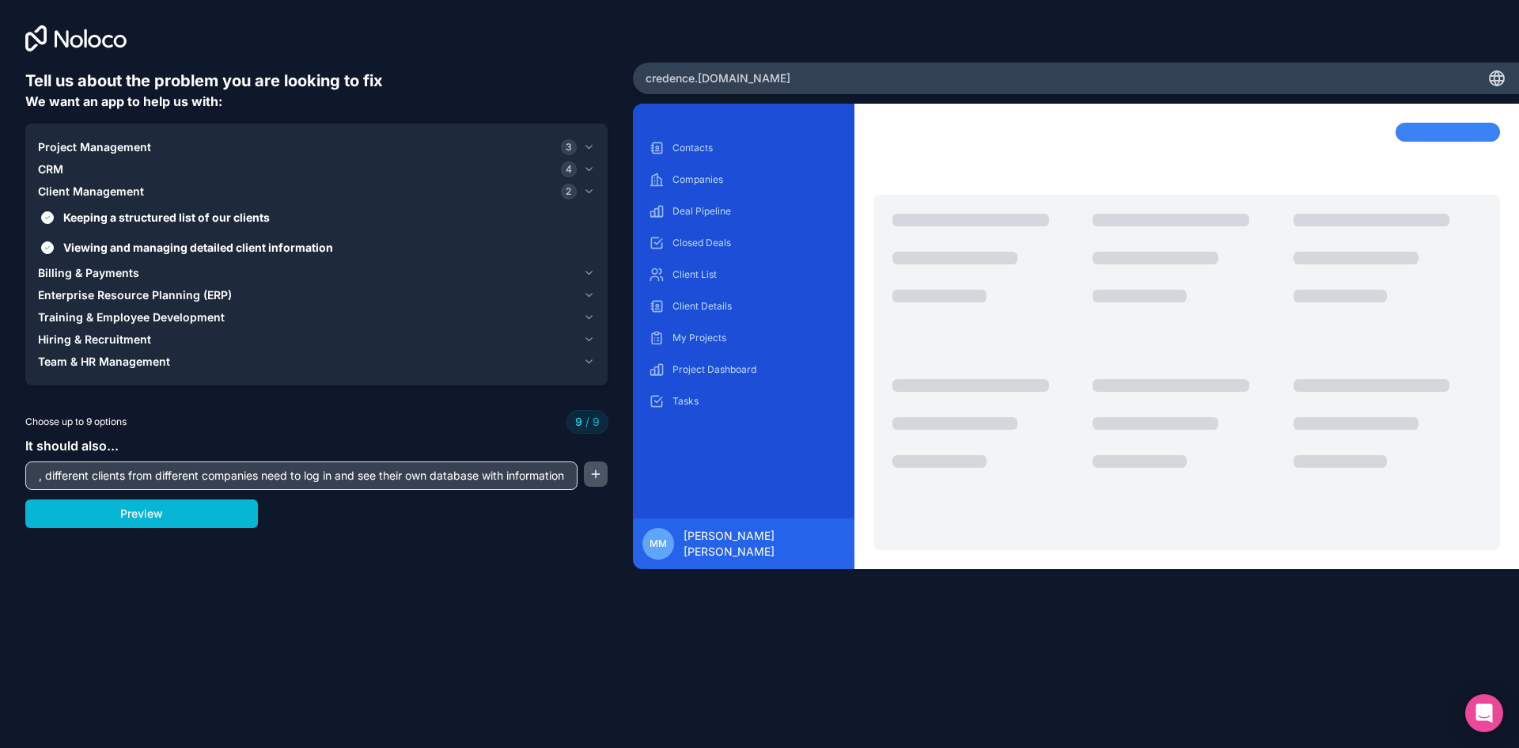
click at [603, 472] on button "button" at bounding box center [596, 473] width 24 height 25
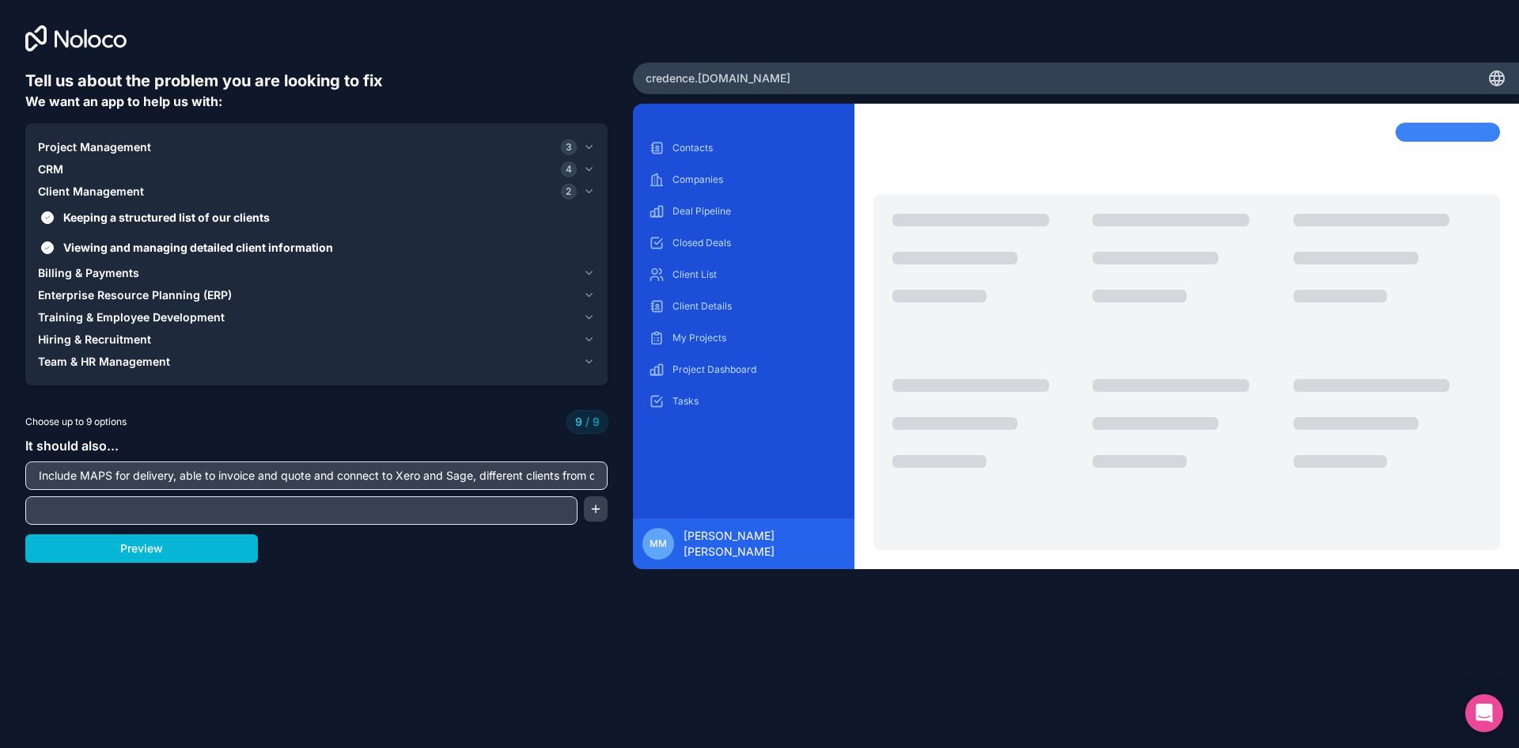
drag, startPoint x: 182, startPoint y: 476, endPoint x: 471, endPoint y: 475, distance: 289.5
click at [471, 475] on input "Include MAPS for delivery, able to invoice and quote and connect to Xero and Sa…" at bounding box center [316, 475] width 574 height 22
type input "Include MAPS for delivery, , different clients from different companies need to…"
click at [419, 512] on input "text" at bounding box center [301, 510] width 544 height 22
paste input "able to invoice and quote and connect to Xero and Sage"
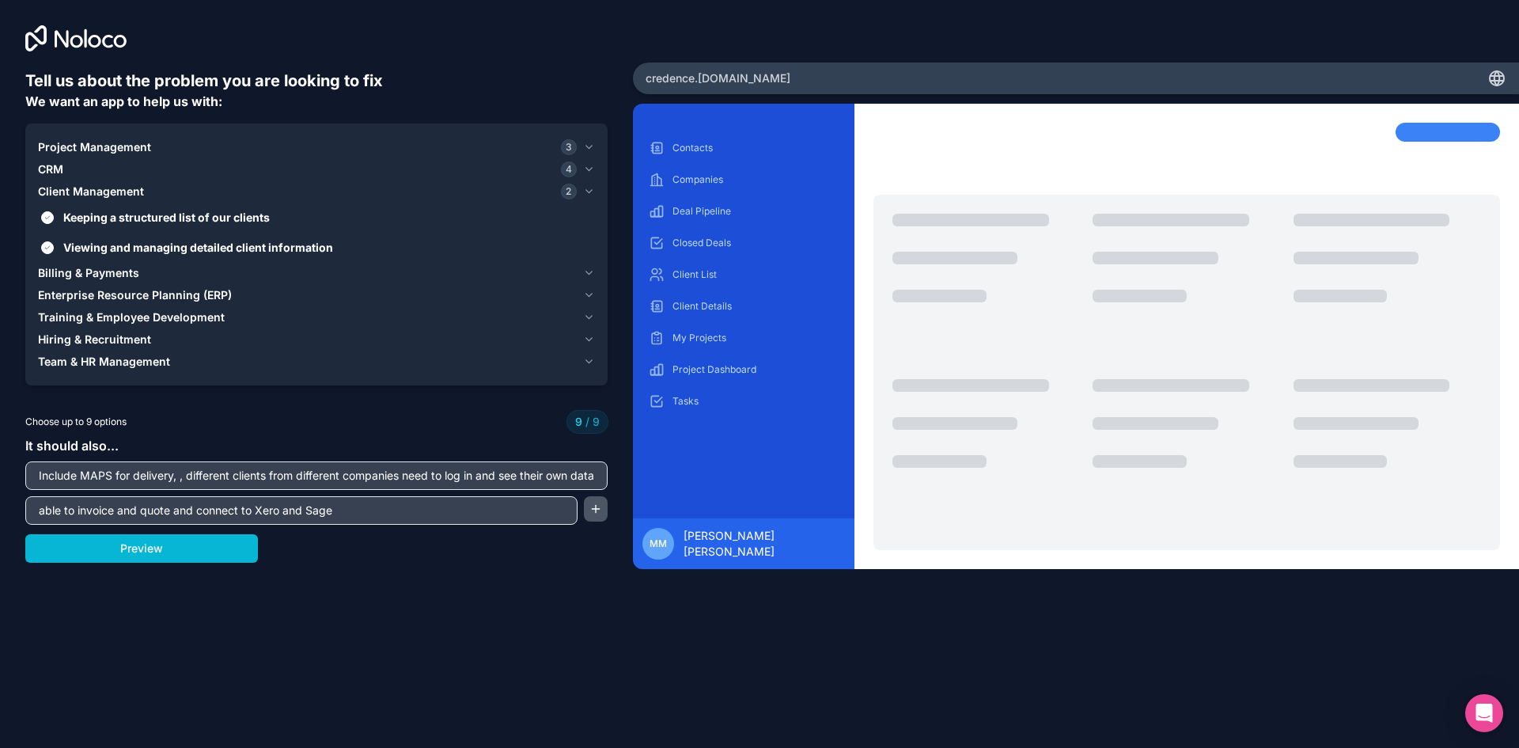
type input "able to invoice and quote and connect to Xero and Sage"
click at [607, 513] on button "button" at bounding box center [596, 508] width 24 height 25
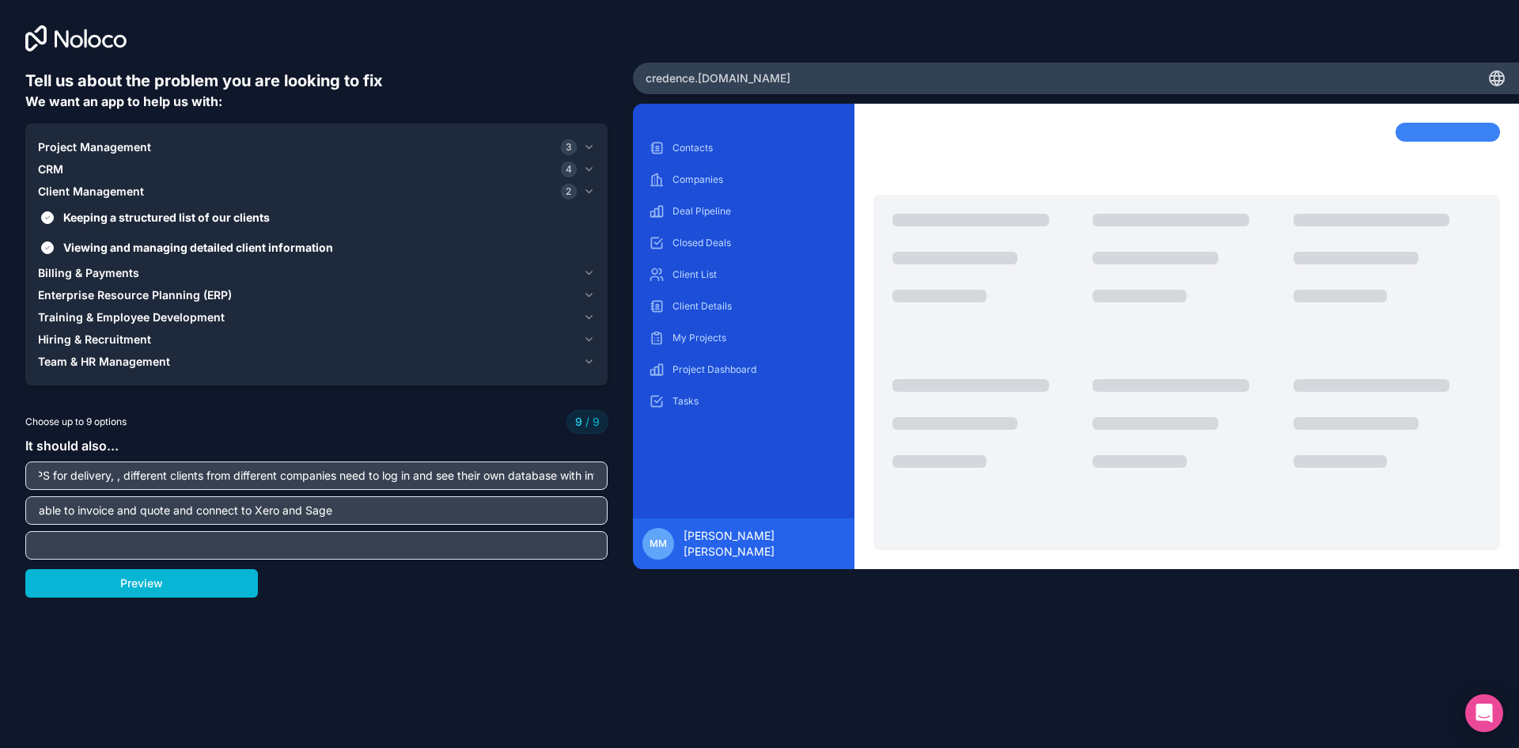
scroll to position [0, 118]
drag, startPoint x: 188, startPoint y: 476, endPoint x: 594, endPoint y: 474, distance: 405.8
click at [594, 474] on input "Include MAPS for delivery, , different clients from different companies need to…" at bounding box center [316, 475] width 574 height 22
type input "Include MAPS for delivery, ,"
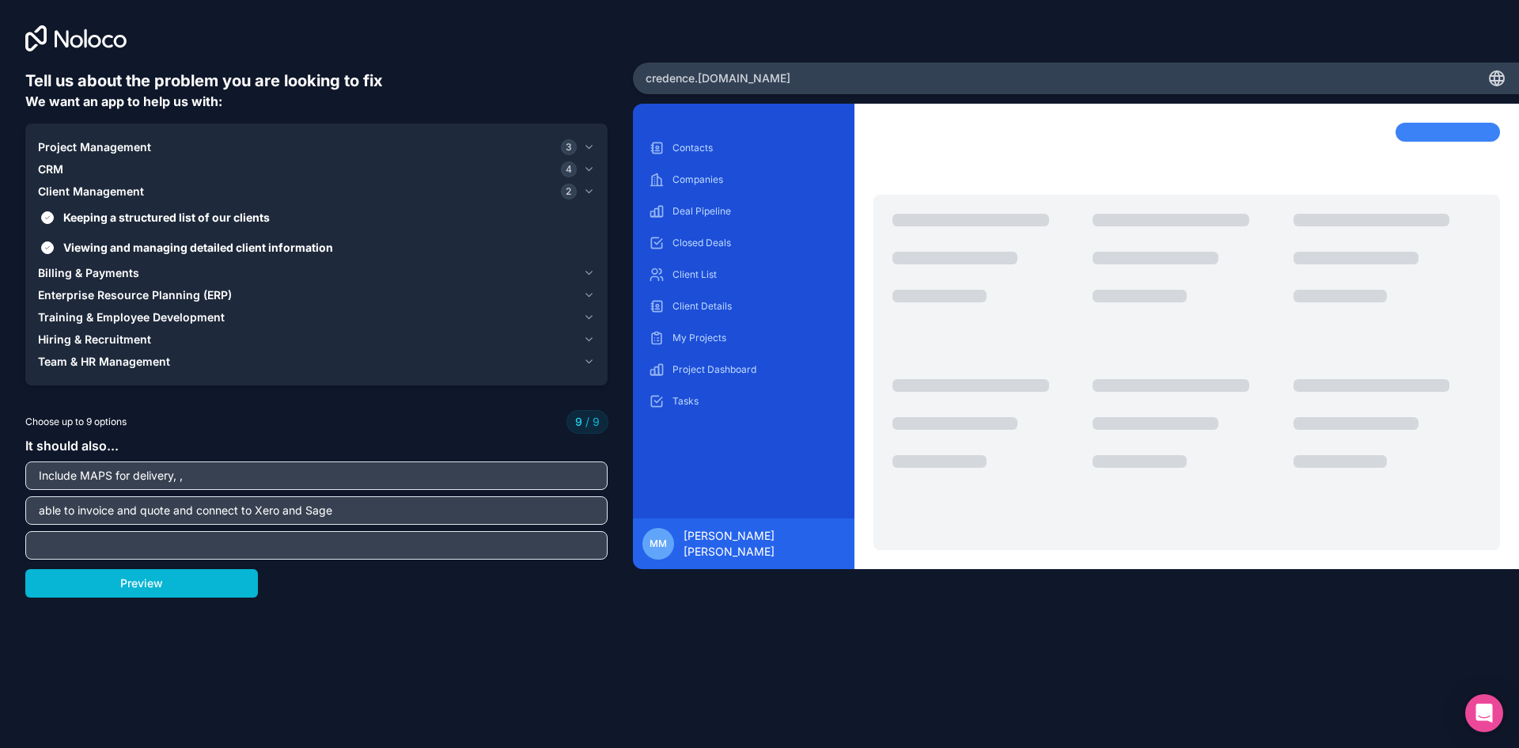
click at [377, 543] on input "text" at bounding box center [316, 545] width 574 height 22
paste input "different clients from different companies need to log in and see their own dat…"
type input "different clients from different companies need to log in and see their own dat…"
click at [176, 479] on input "Include MAPS for delivery, ," at bounding box center [316, 475] width 574 height 22
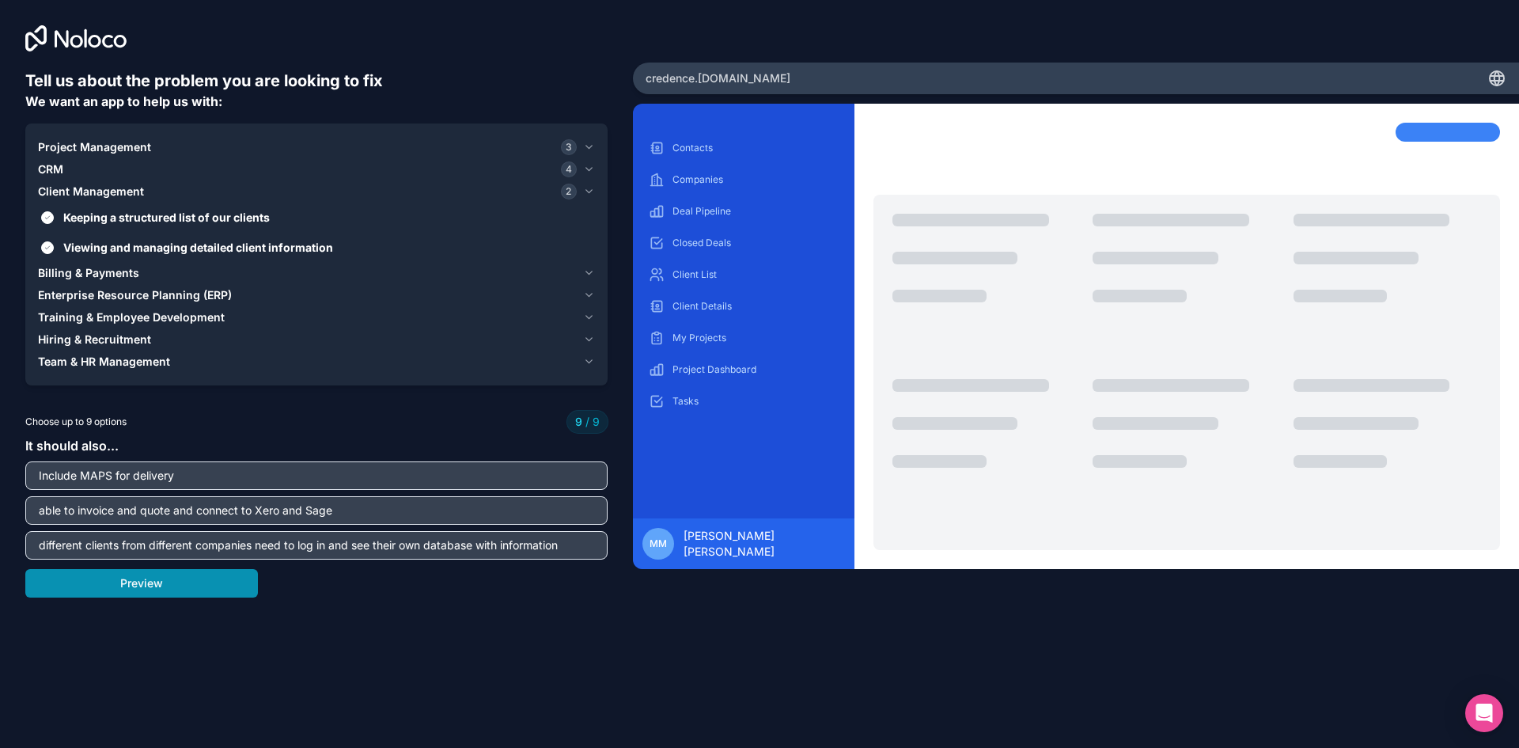
type input "Include MAPS for delivery"
click at [161, 583] on button "Preview" at bounding box center [141, 583] width 233 height 28
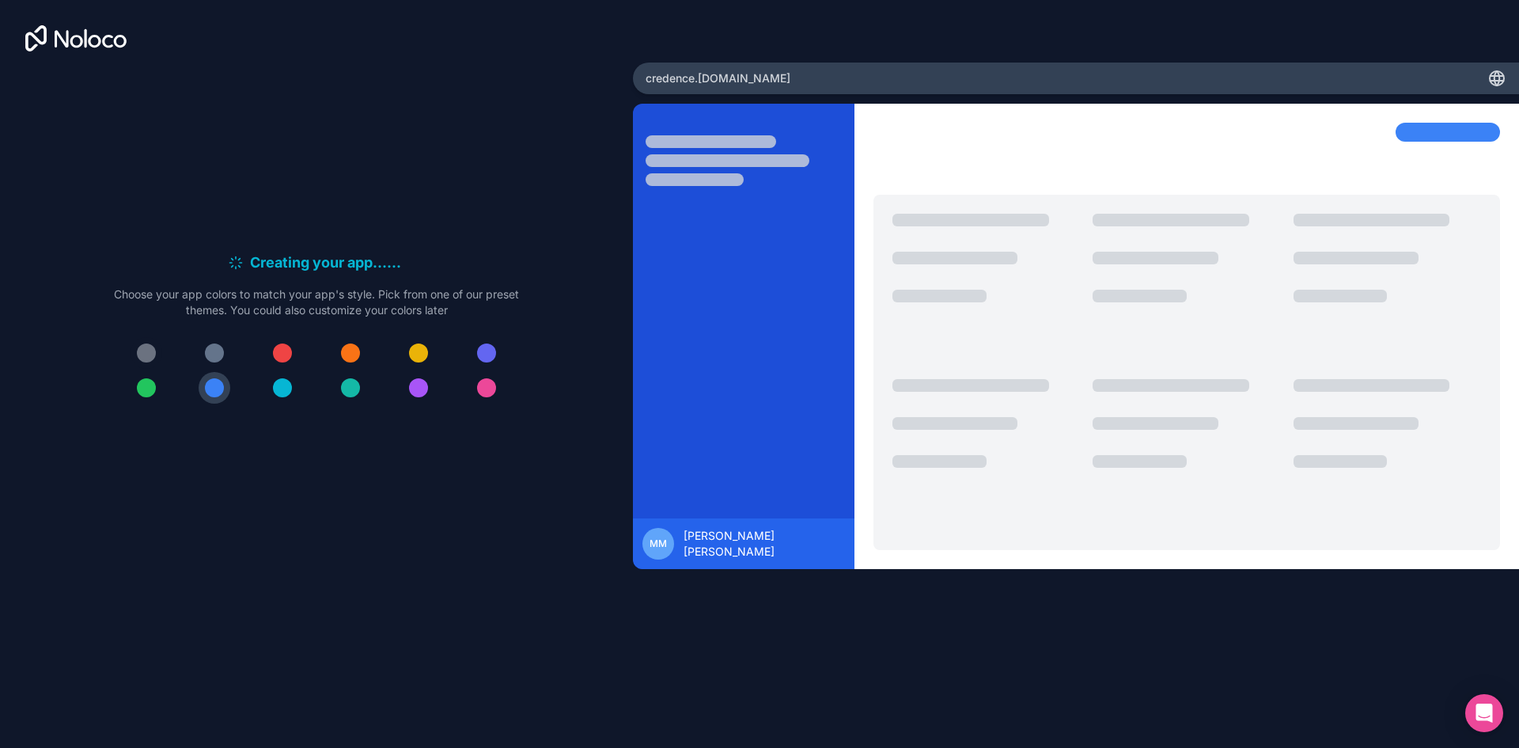
click at [133, 349] on button at bounding box center [147, 353] width 32 height 32
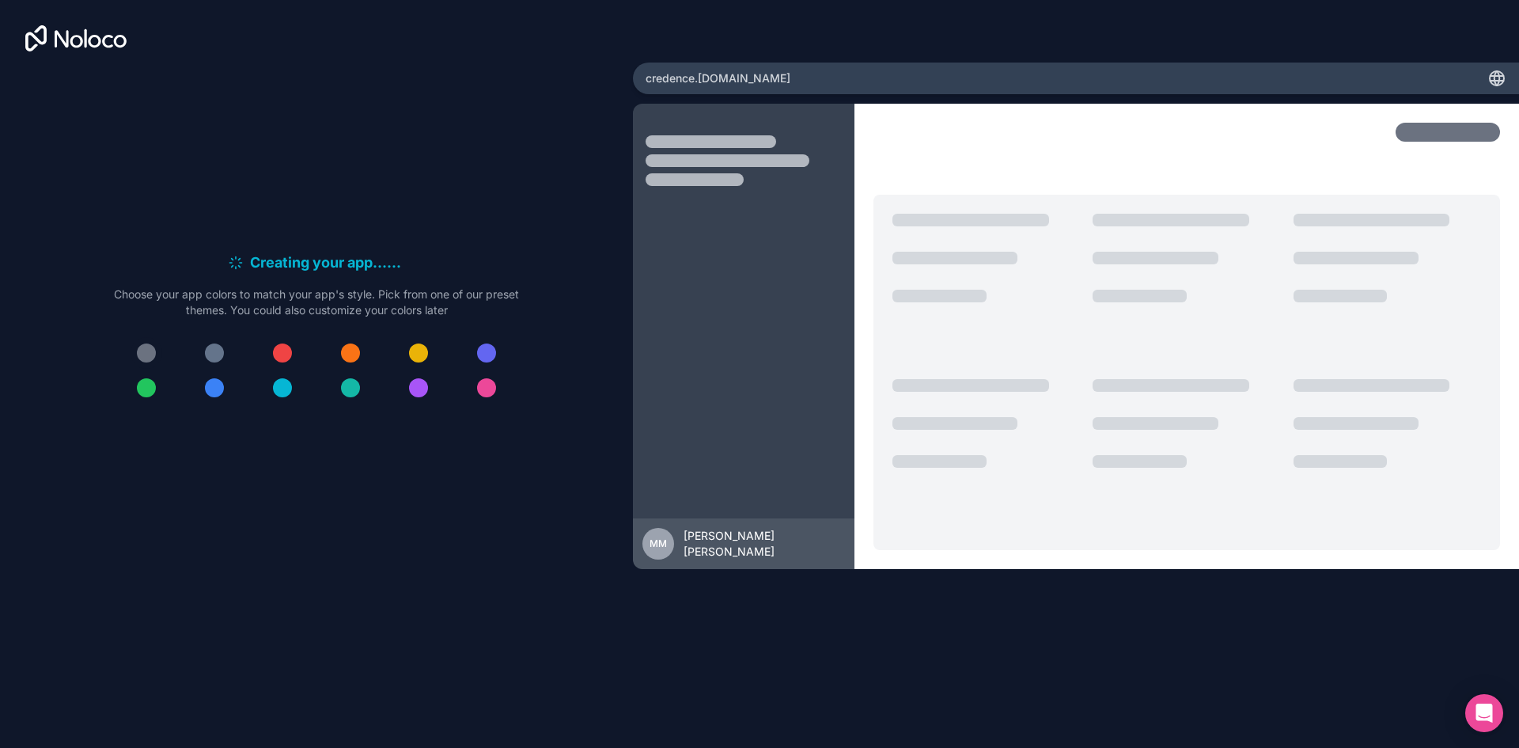
click at [144, 350] on div at bounding box center [146, 352] width 19 height 19
click at [278, 350] on div at bounding box center [282, 352] width 19 height 19
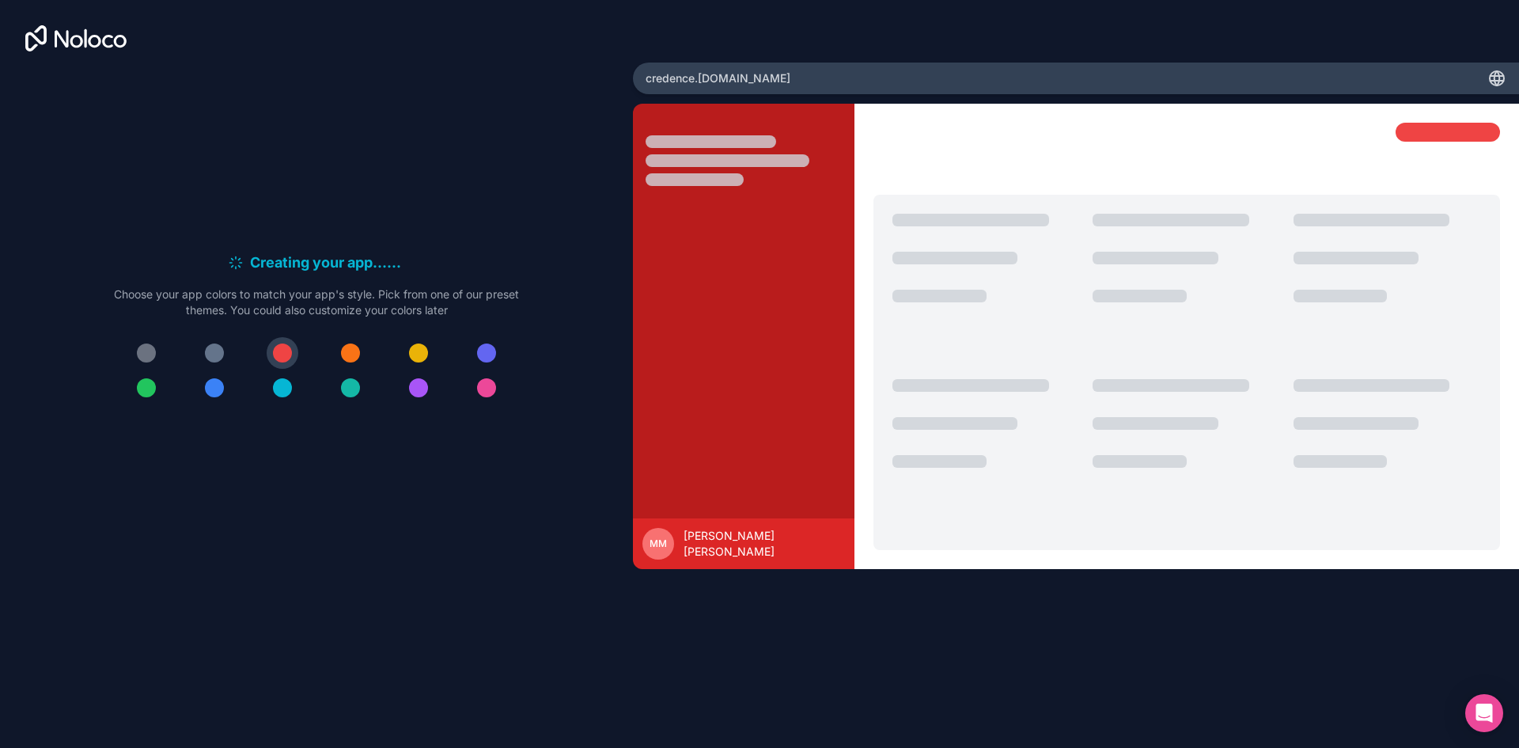
click at [328, 349] on div at bounding box center [316, 370] width 405 height 66
click at [416, 347] on div at bounding box center [418, 352] width 19 height 19
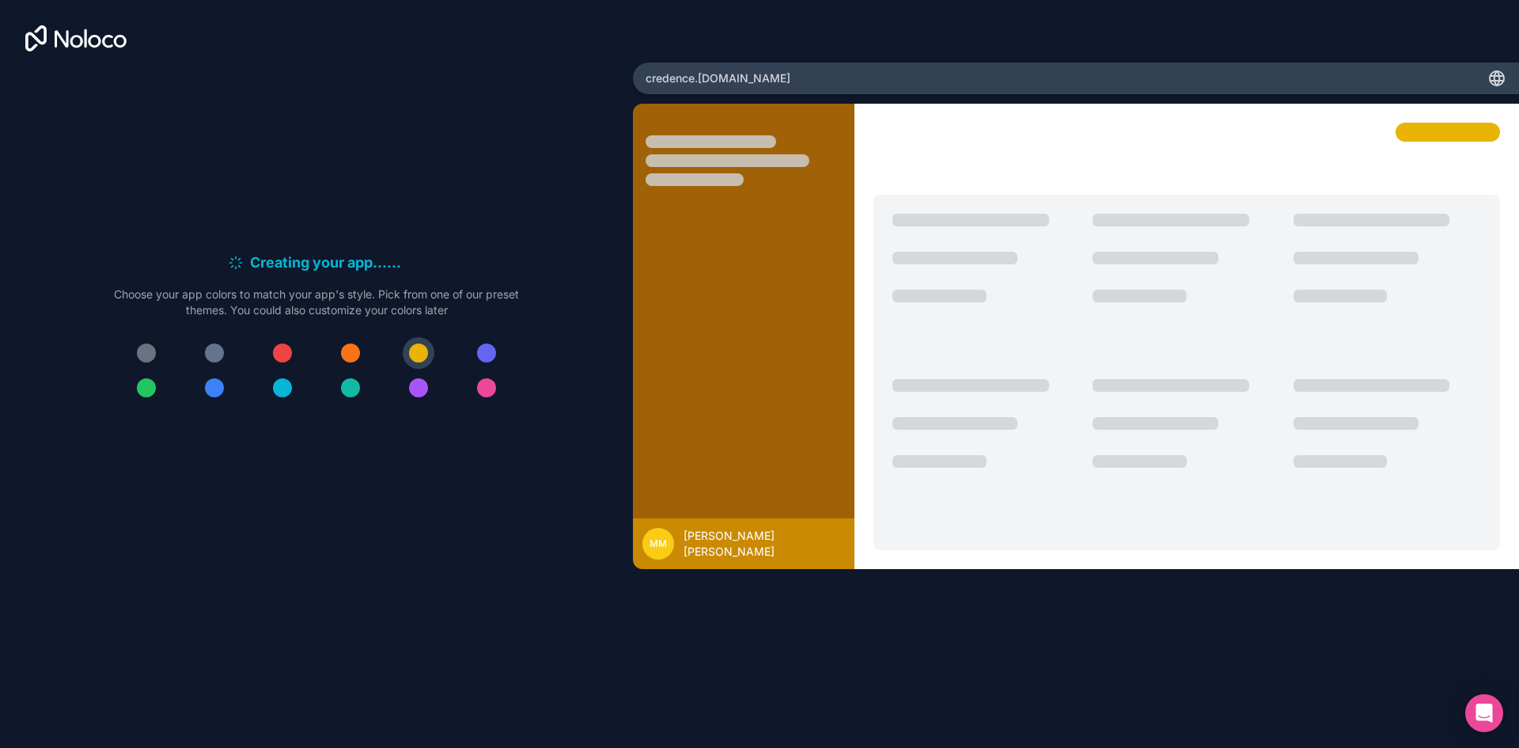
click at [479, 380] on button at bounding box center [487, 388] width 32 height 32
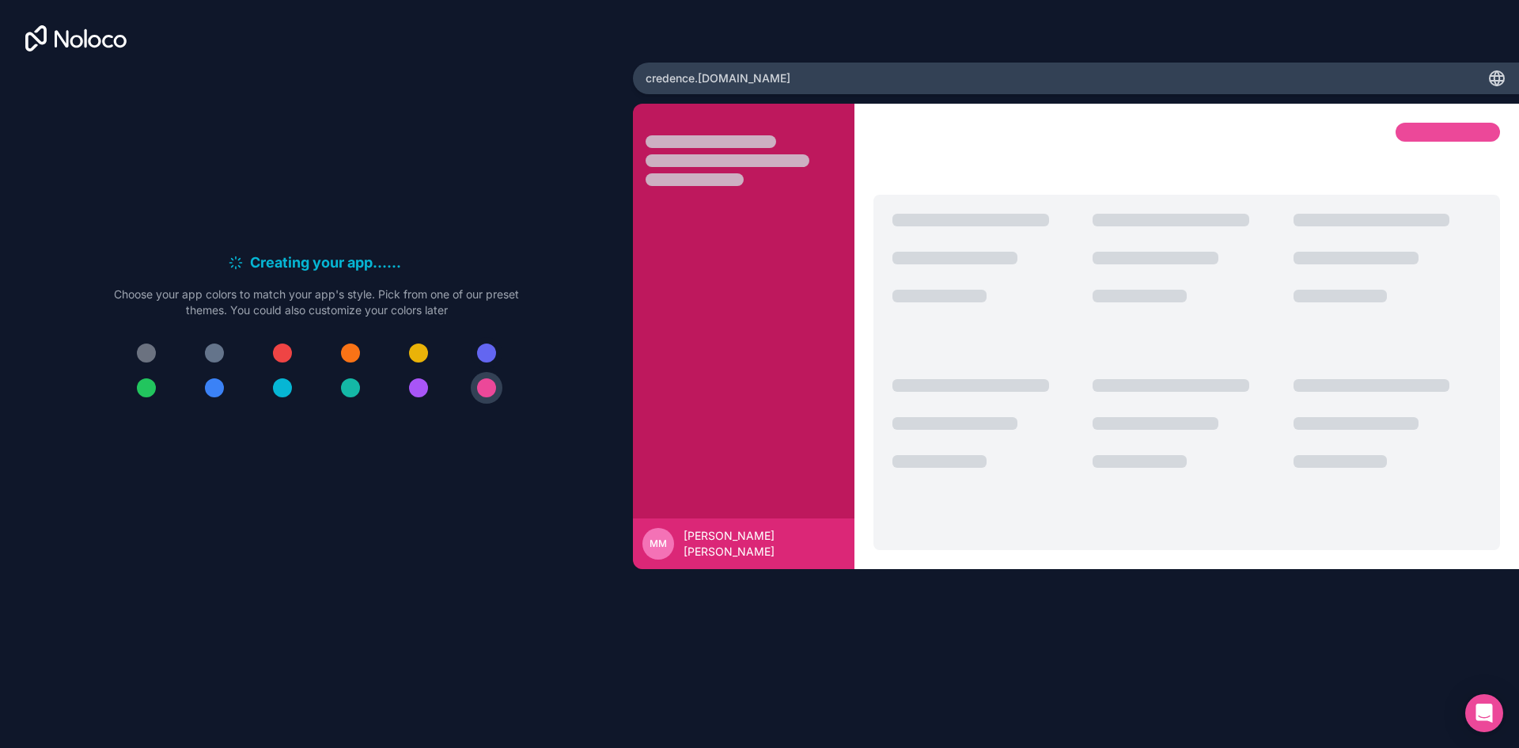
click at [479, 351] on div at bounding box center [486, 352] width 19 height 19
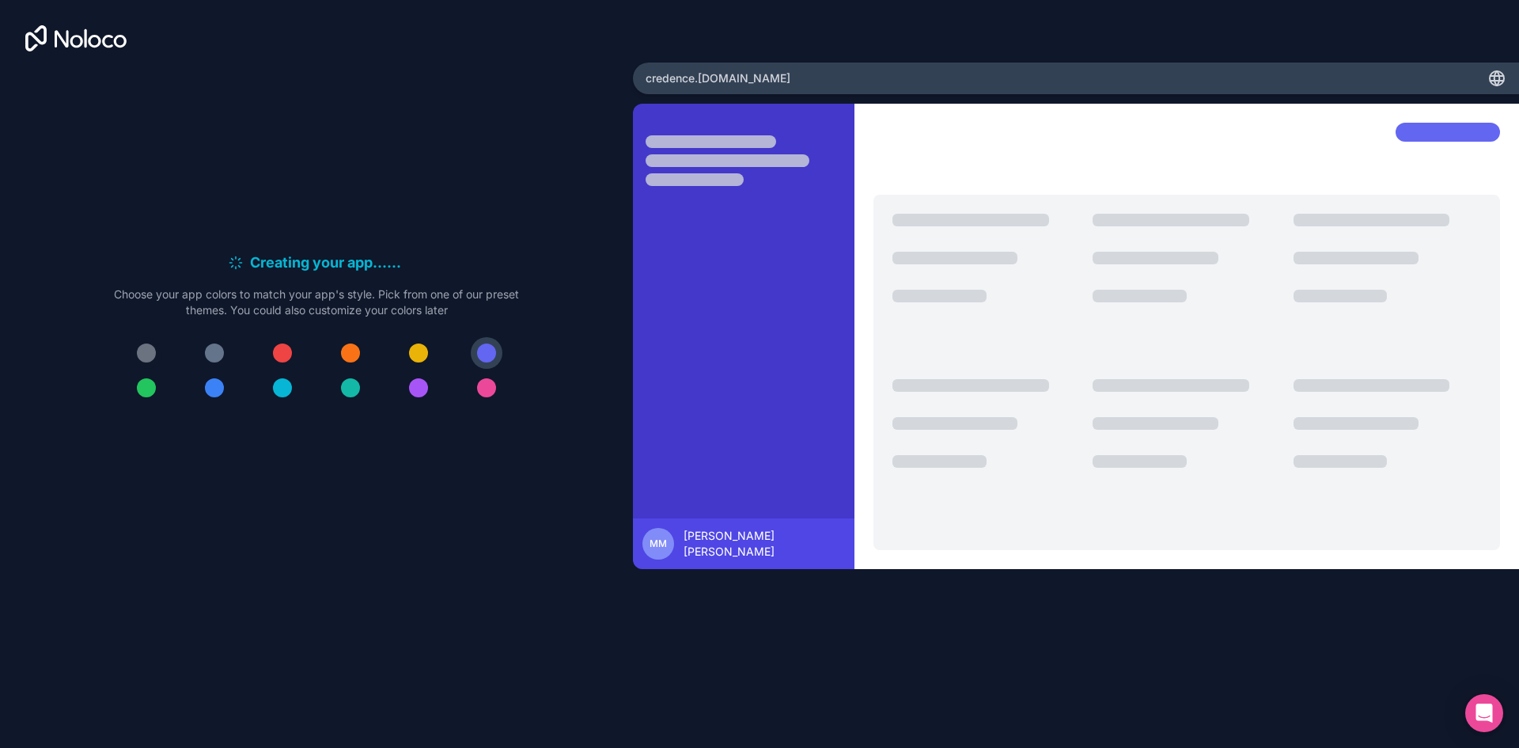
click at [143, 349] on div at bounding box center [146, 352] width 19 height 19
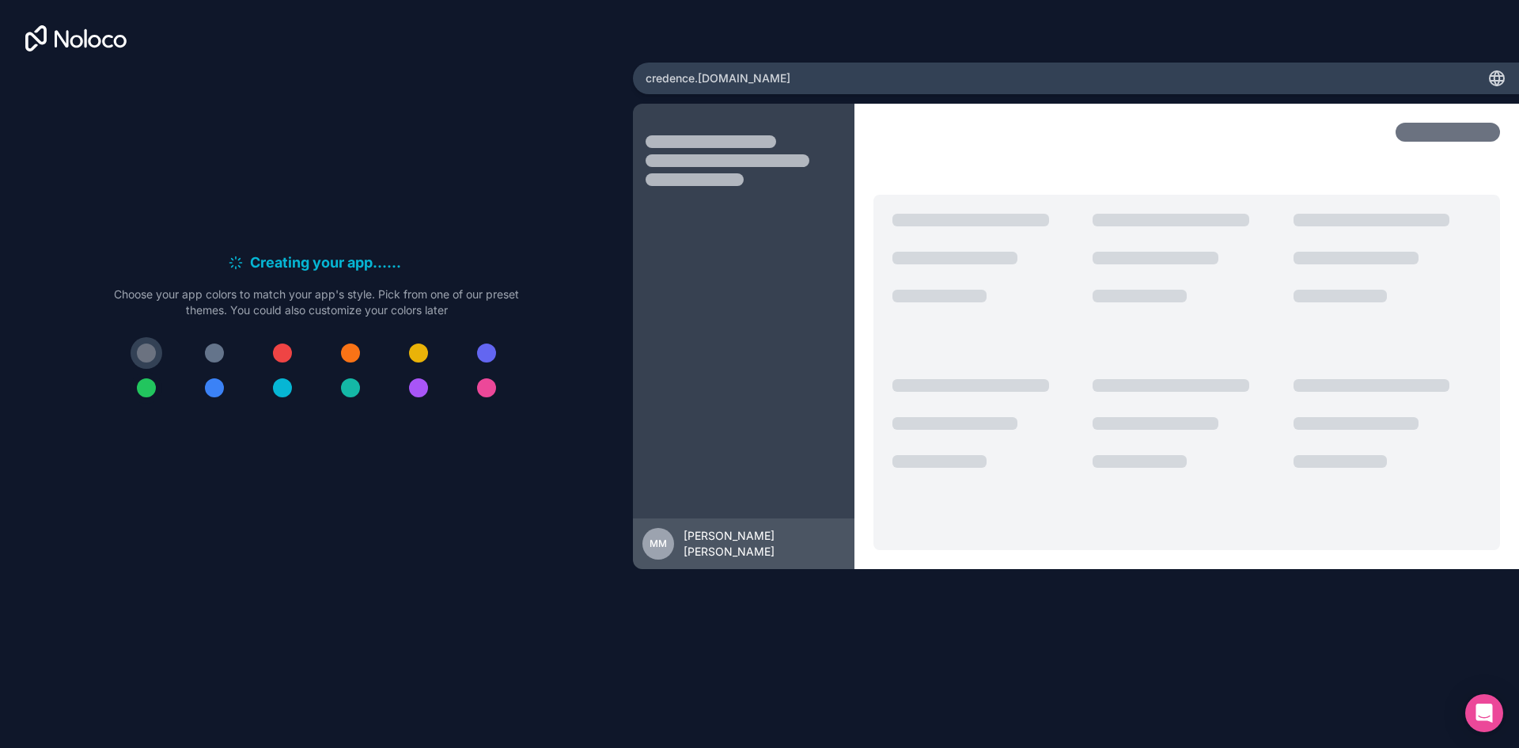
click at [131, 337] on button at bounding box center [147, 353] width 32 height 32
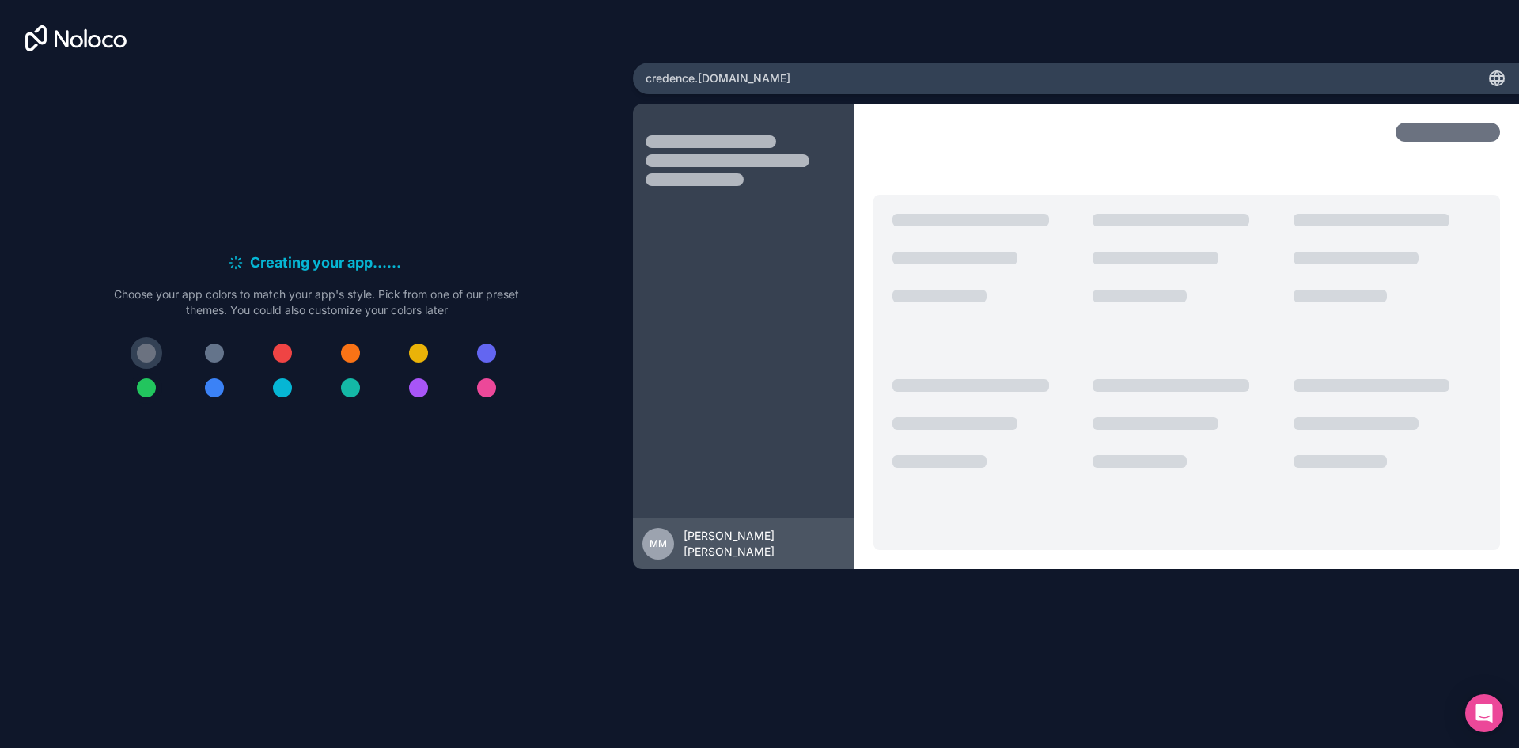
click at [131, 337] on button at bounding box center [147, 353] width 32 height 32
